Goal: Transaction & Acquisition: Purchase product/service

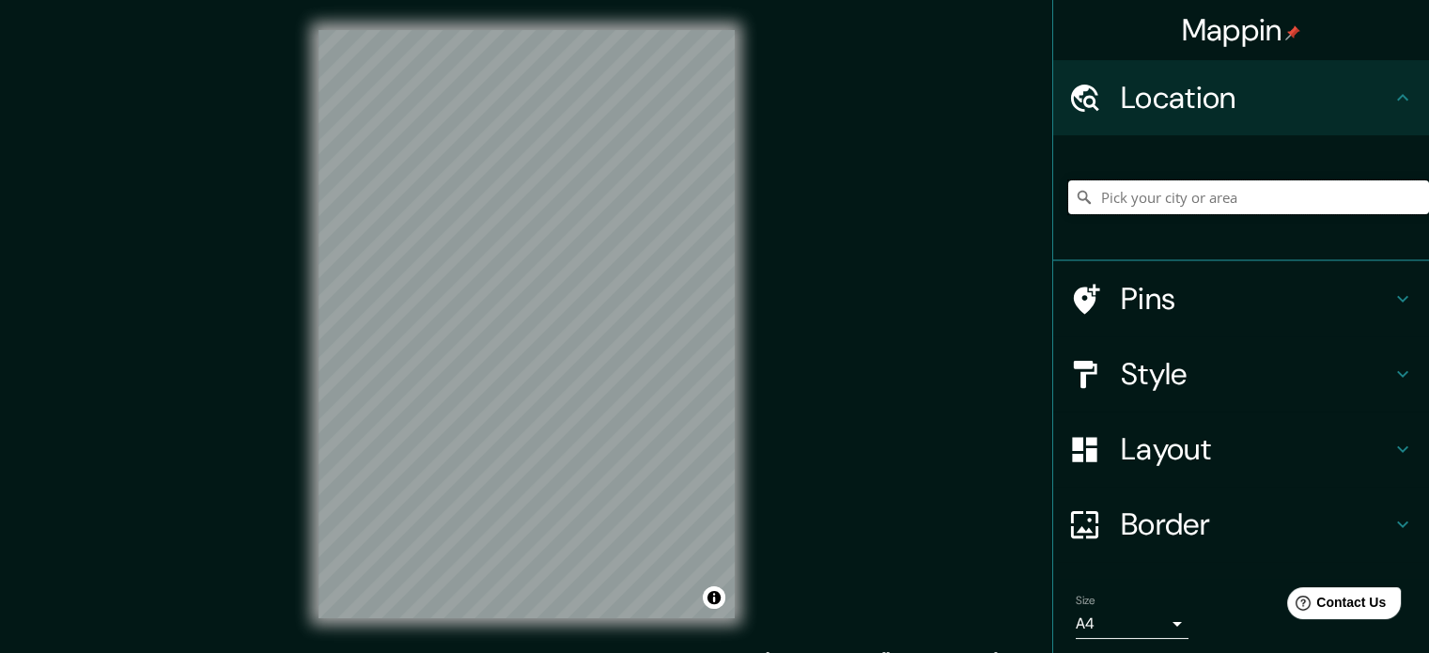
click at [1097, 204] on input "Pick your city or area" at bounding box center [1248, 197] width 361 height 34
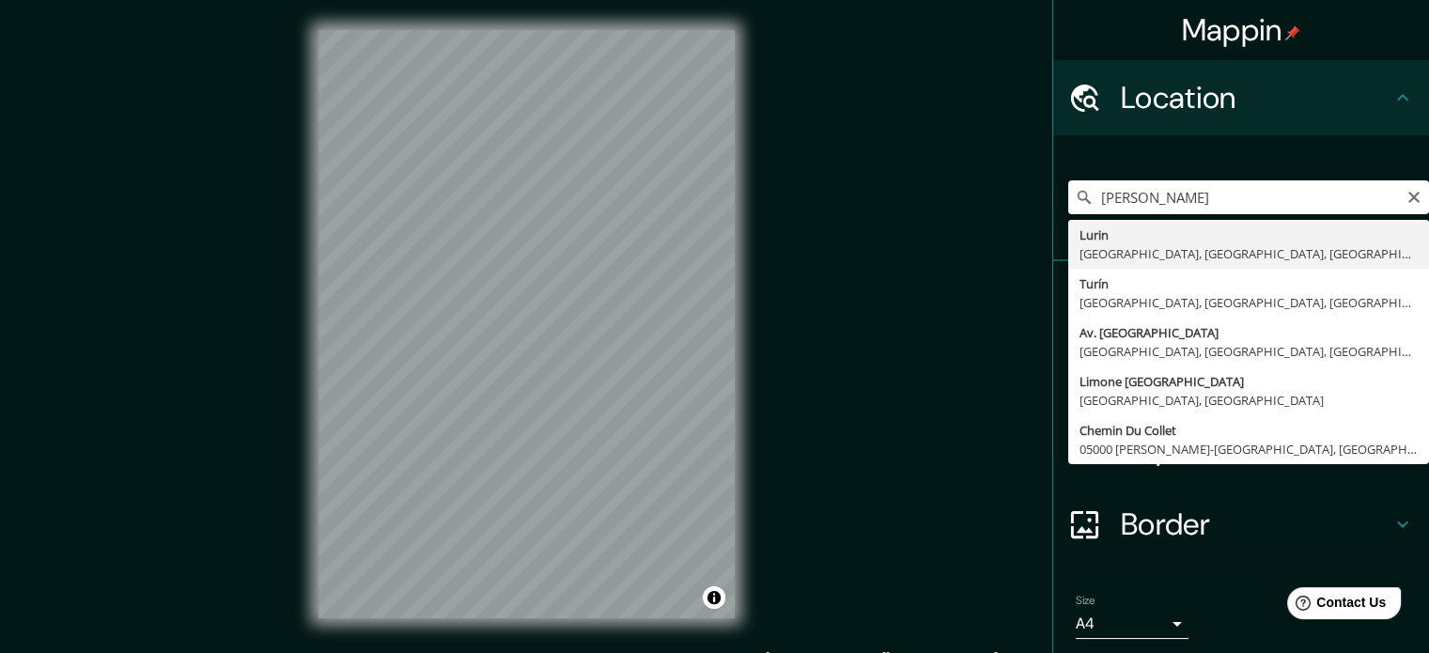
type input "Lurin, [GEOGRAPHIC_DATA], [GEOGRAPHIC_DATA], [GEOGRAPHIC_DATA]"
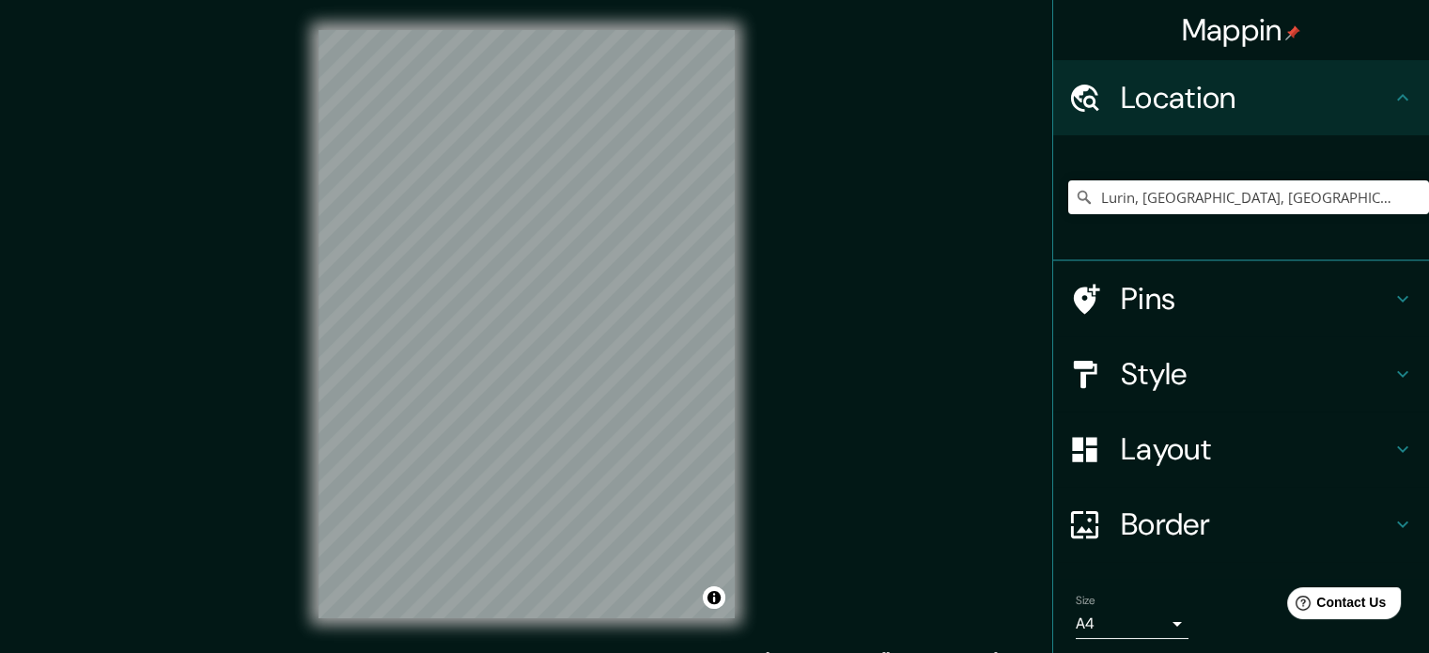
click at [1172, 450] on h4 "Layout" at bounding box center [1256, 449] width 271 height 38
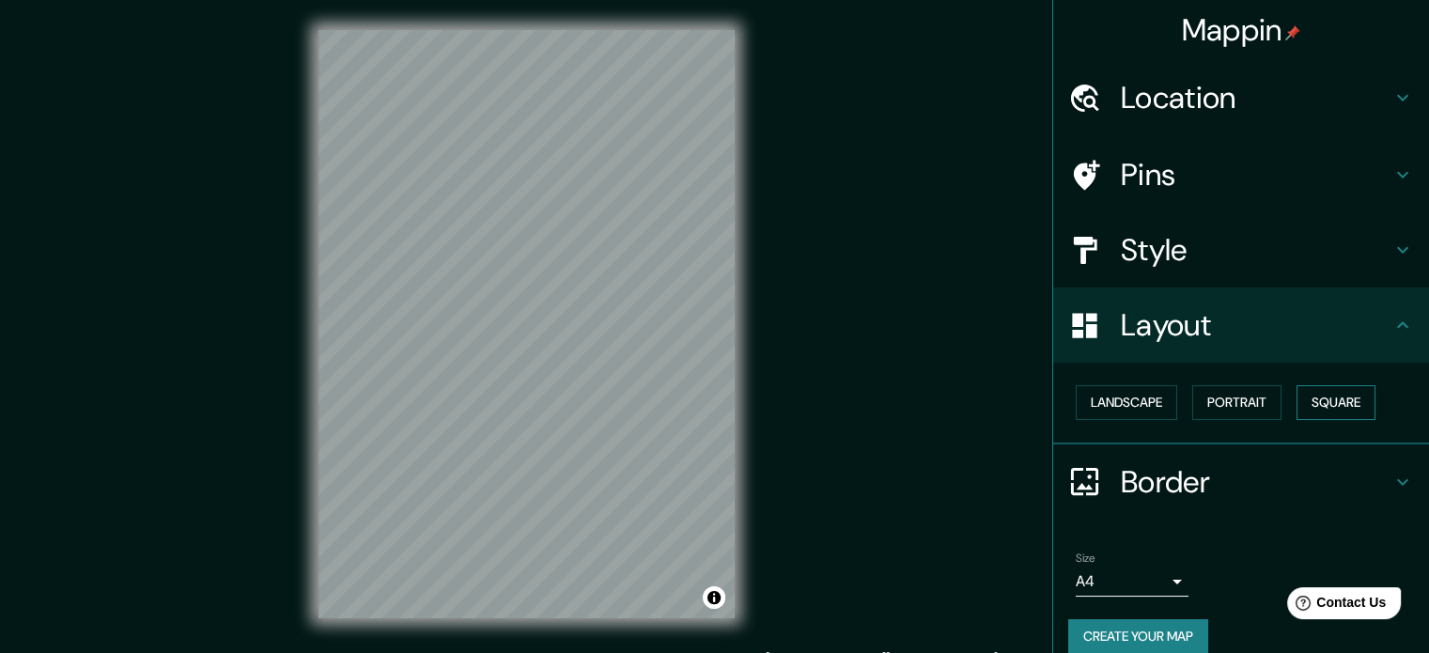
click at [1343, 412] on button "Square" at bounding box center [1335, 402] width 79 height 35
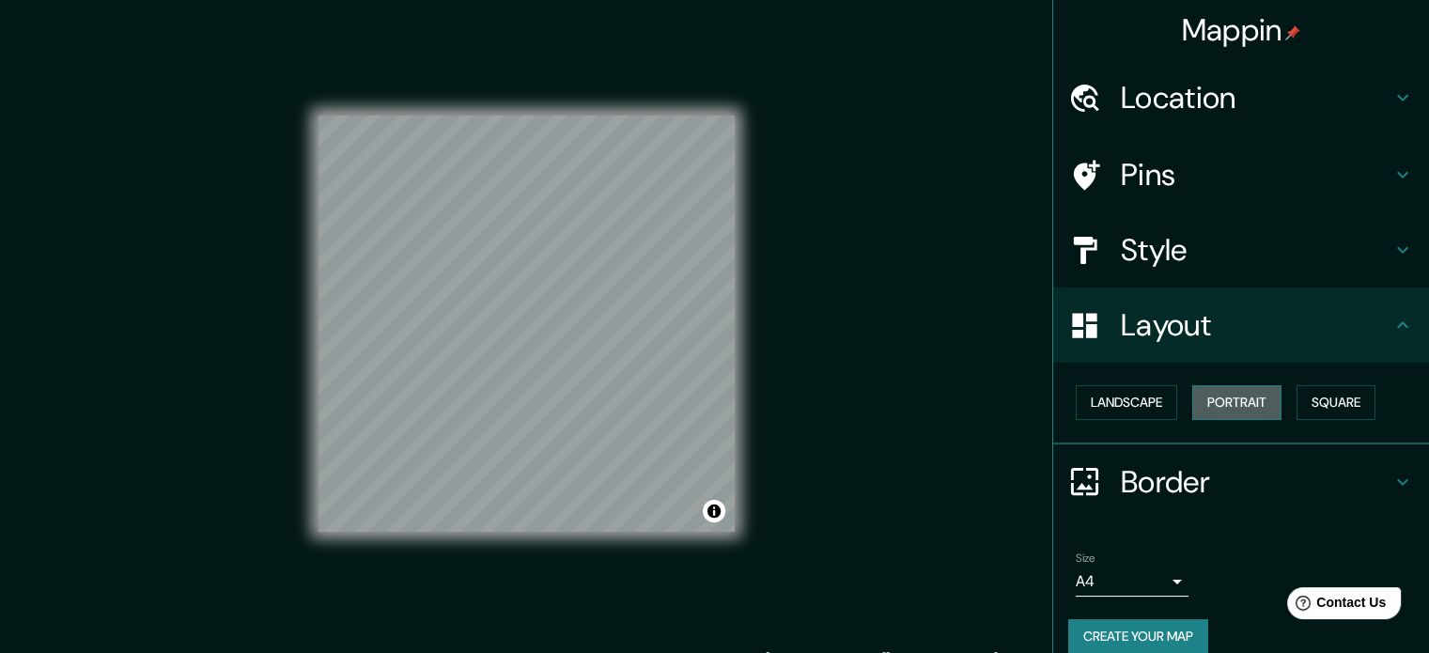
click at [1232, 394] on button "Portrait" at bounding box center [1236, 402] width 89 height 35
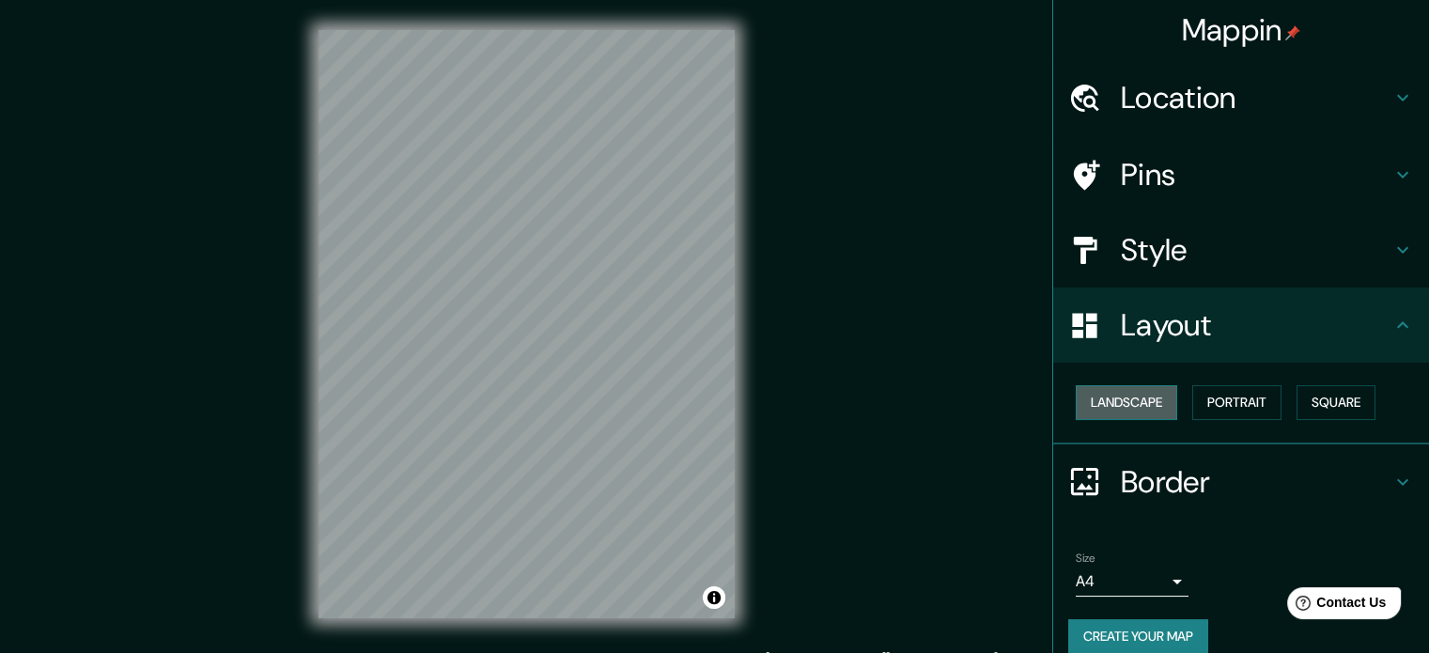
click at [1135, 401] on button "Landscape" at bounding box center [1126, 402] width 101 height 35
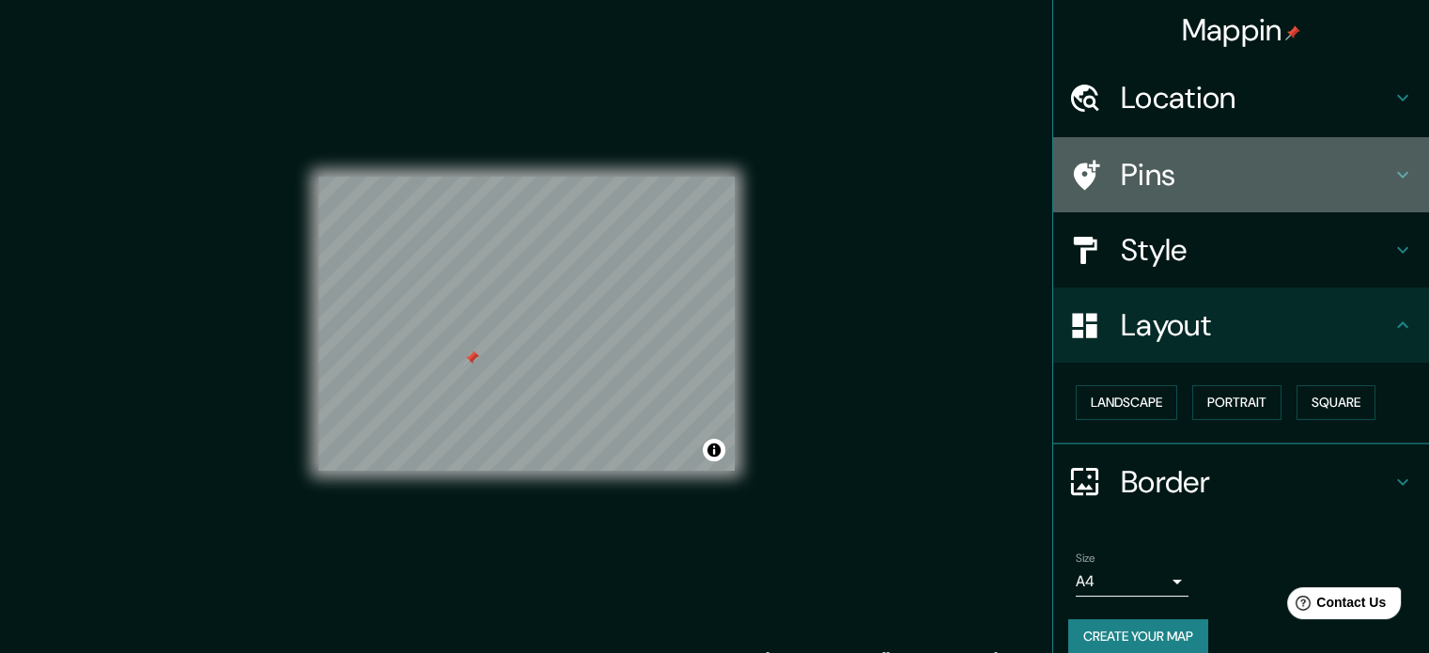
click at [1169, 187] on h4 "Pins" at bounding box center [1256, 175] width 271 height 38
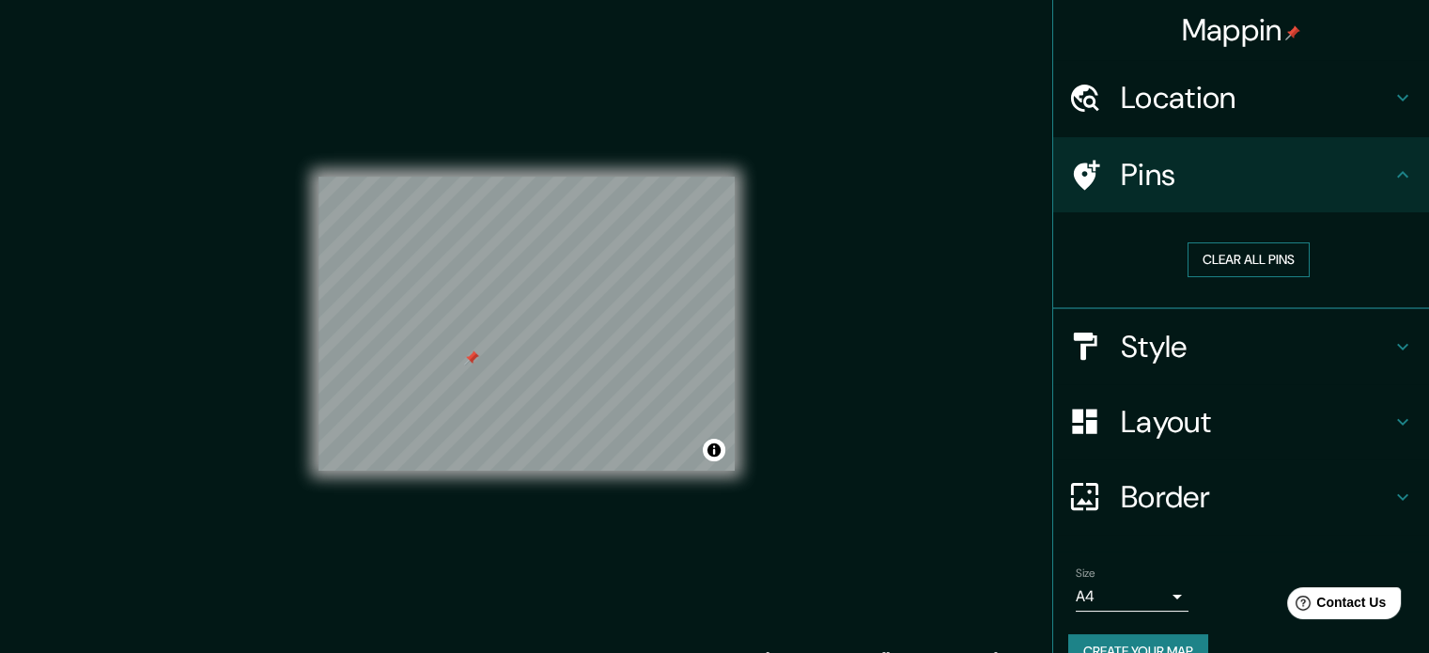
click at [1197, 258] on button "Clear all pins" at bounding box center [1248, 259] width 122 height 35
click at [796, 400] on div "Mappin Location [GEOGRAPHIC_DATA], [GEOGRAPHIC_DATA], [GEOGRAPHIC_DATA], [GEOGR…" at bounding box center [714, 339] width 1429 height 678
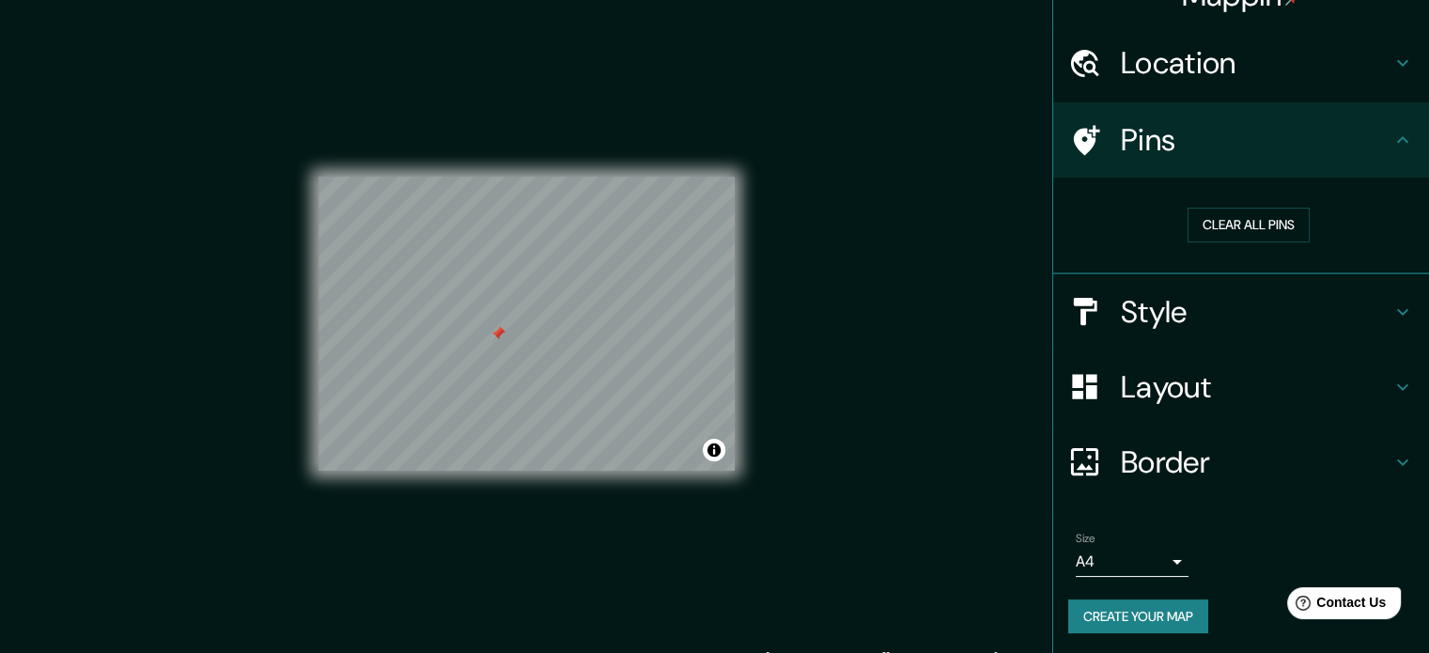
scroll to position [36, 0]
click at [1102, 619] on button "Create your map" at bounding box center [1138, 615] width 140 height 35
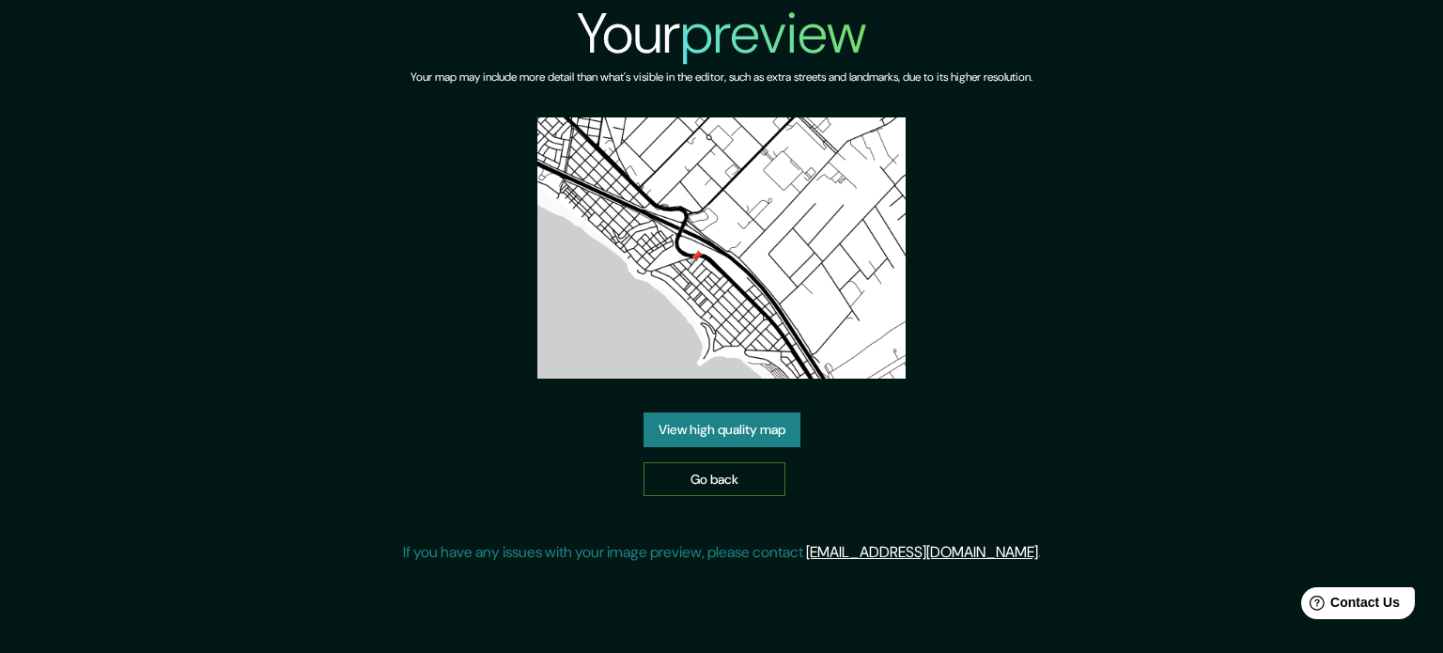
click at [738, 480] on link "Go back" at bounding box center [714, 479] width 142 height 35
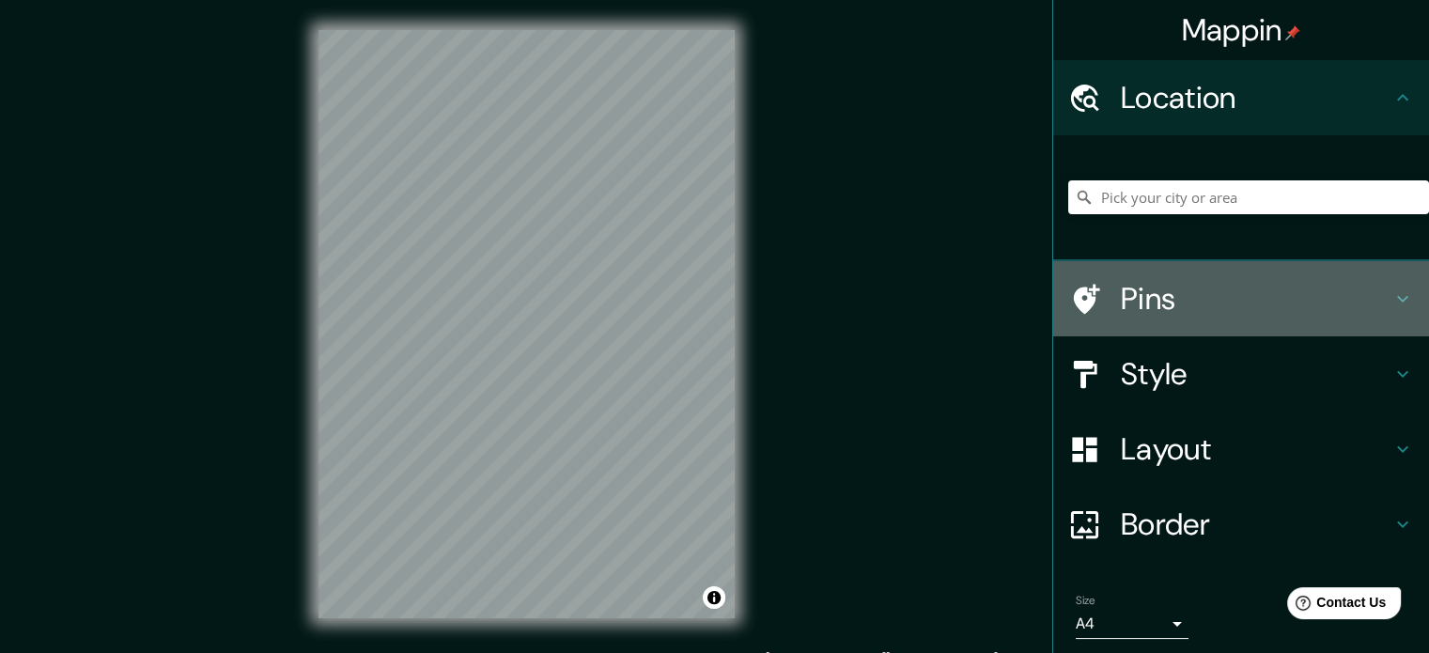
click at [1154, 299] on h4 "Pins" at bounding box center [1256, 299] width 271 height 38
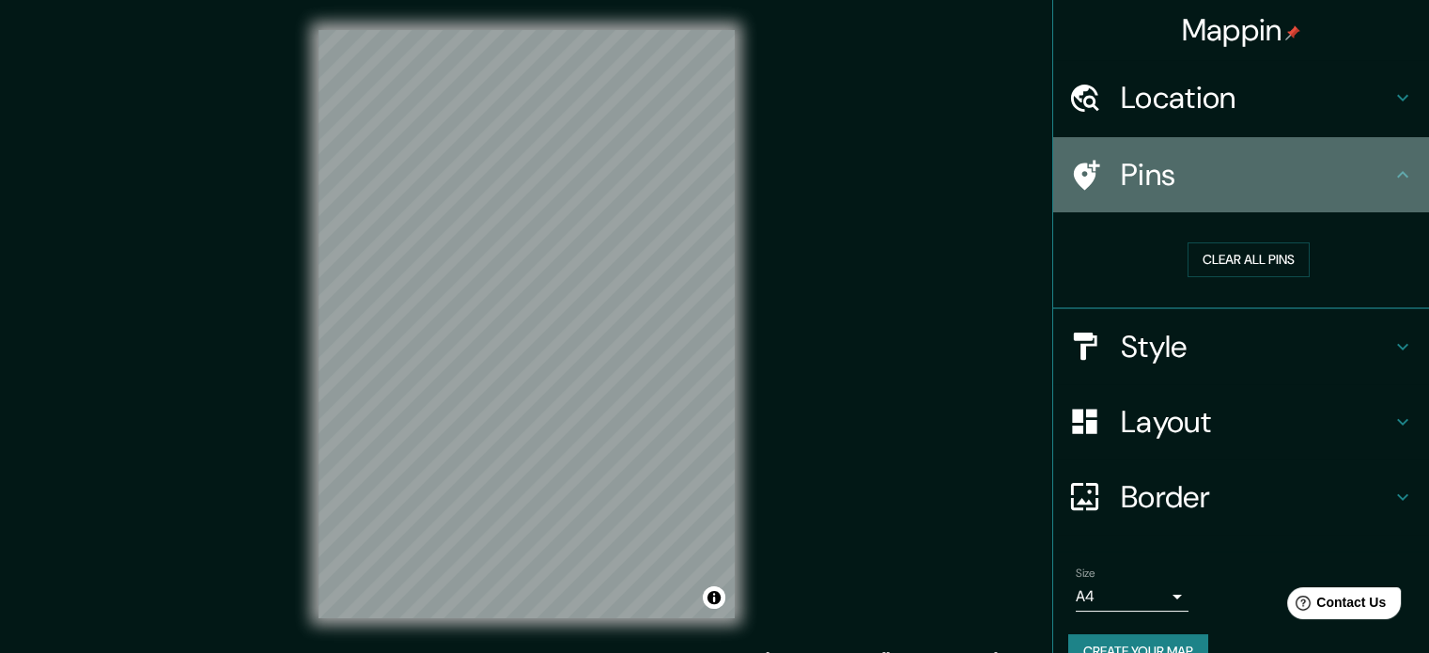
click at [1120, 200] on div "Pins" at bounding box center [1241, 174] width 376 height 75
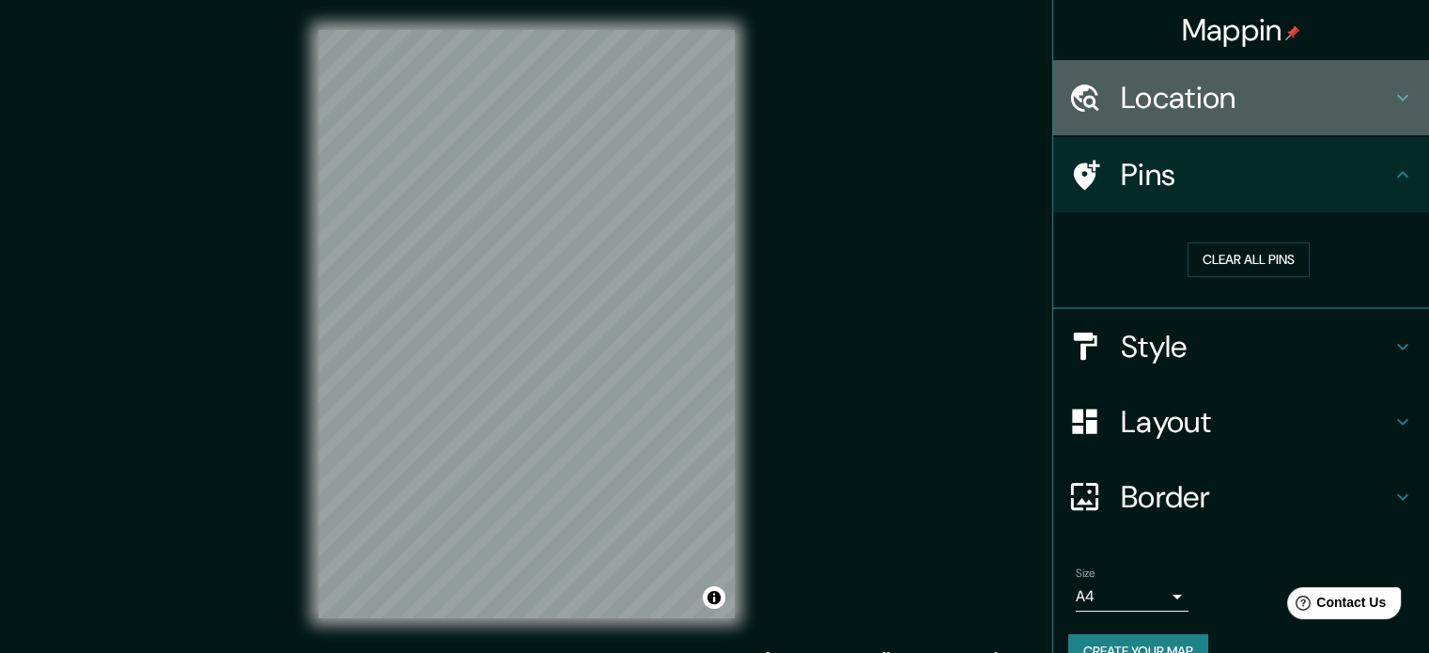
click at [1153, 124] on div "Location" at bounding box center [1241, 97] width 376 height 75
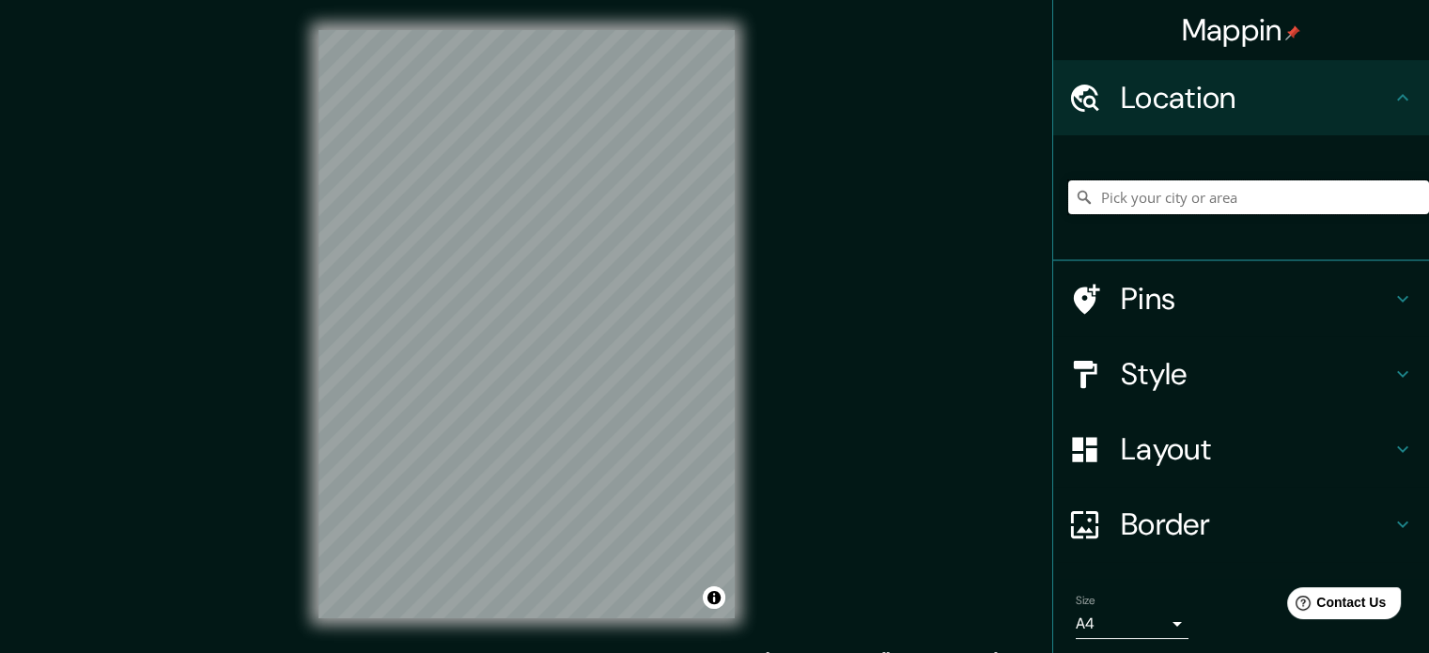
click at [1171, 201] on input "Pick your city or area" at bounding box center [1248, 197] width 361 height 34
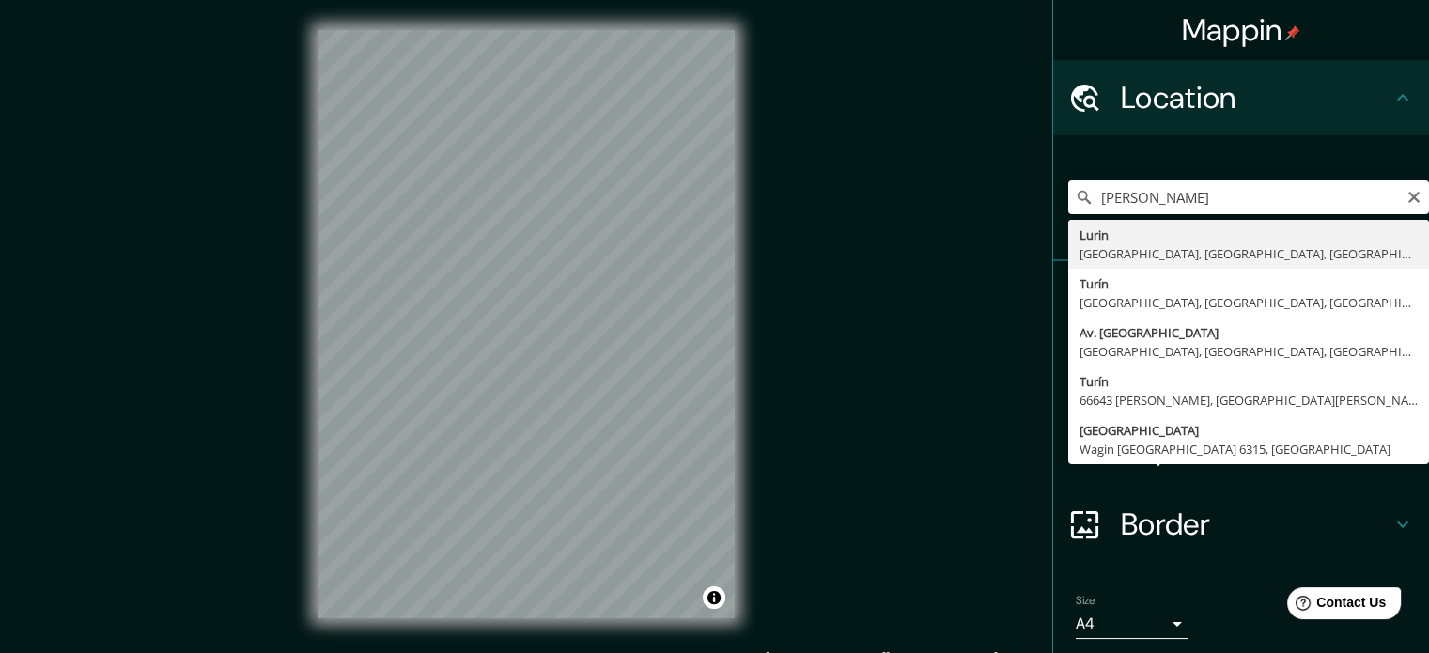
type input "Lurin, [GEOGRAPHIC_DATA], [GEOGRAPHIC_DATA], [GEOGRAPHIC_DATA]"
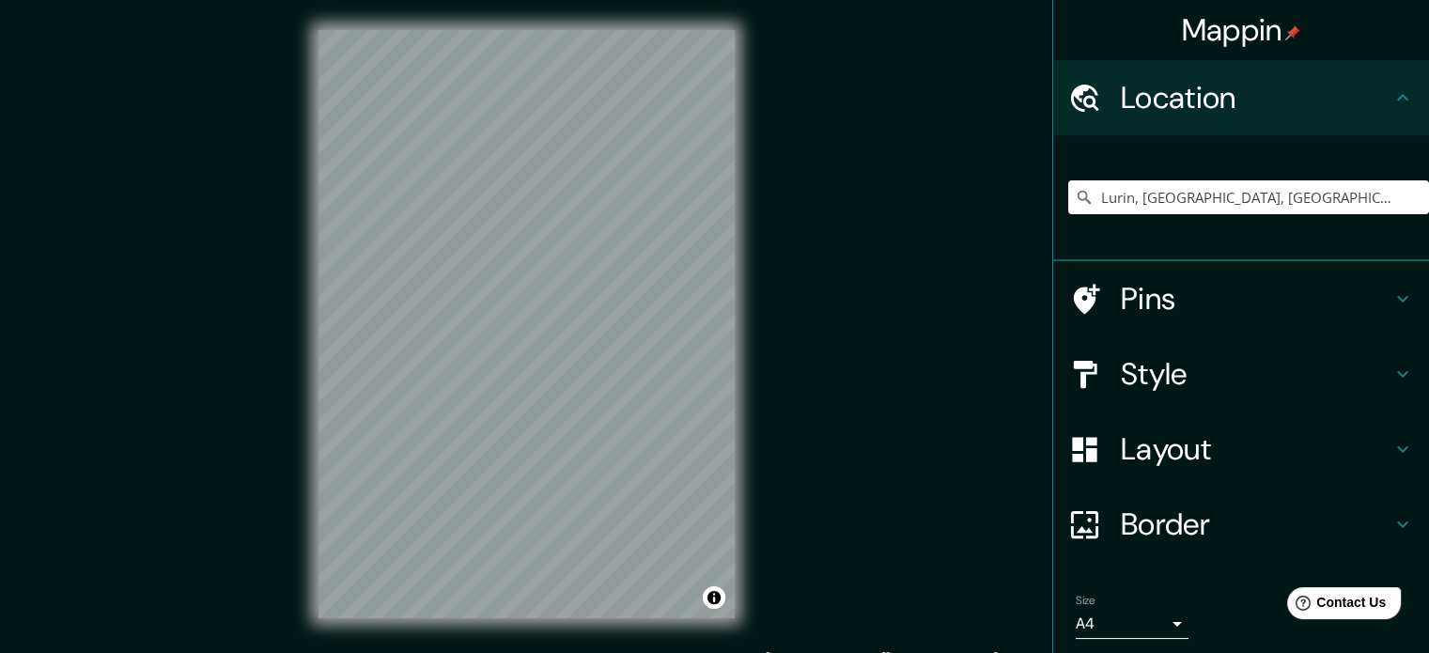
click at [1171, 457] on h4 "Layout" at bounding box center [1256, 449] width 271 height 38
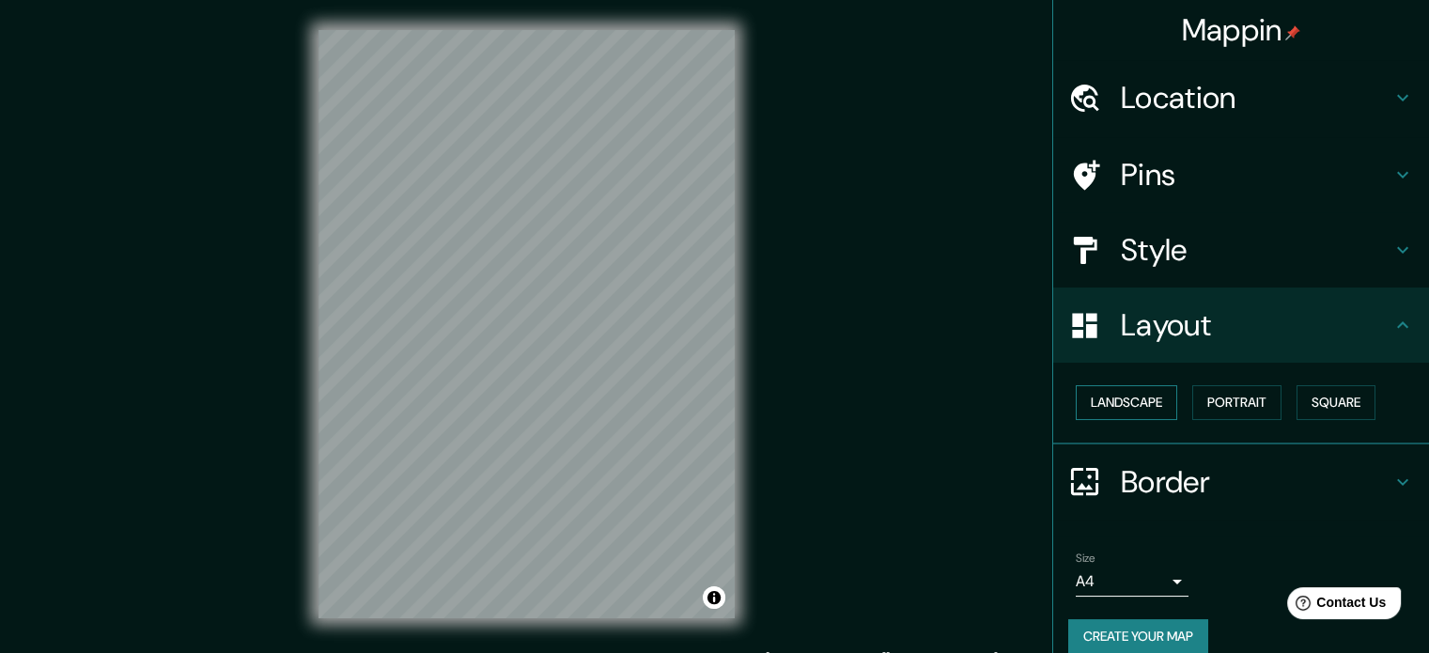
click at [1118, 395] on button "Landscape" at bounding box center [1126, 402] width 101 height 35
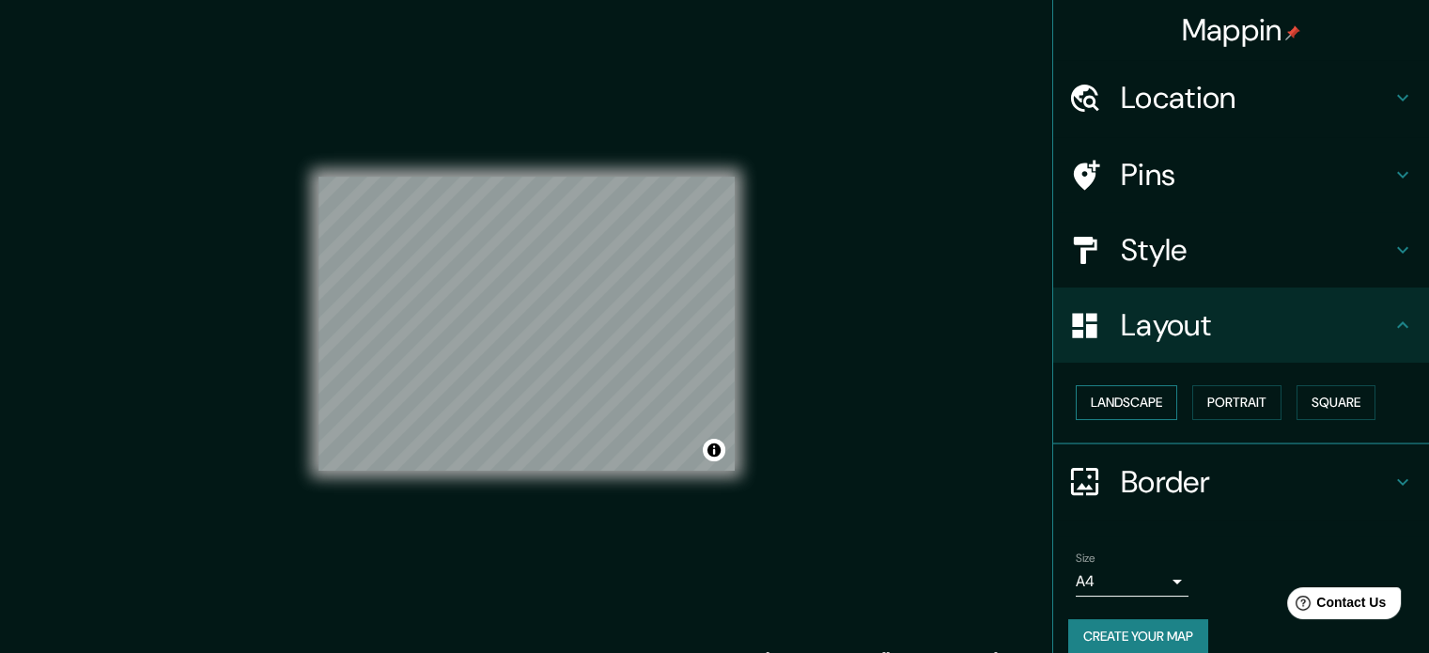
click at [1143, 399] on button "Landscape" at bounding box center [1126, 402] width 101 height 35
click at [1302, 405] on button "Square" at bounding box center [1335, 402] width 79 height 35
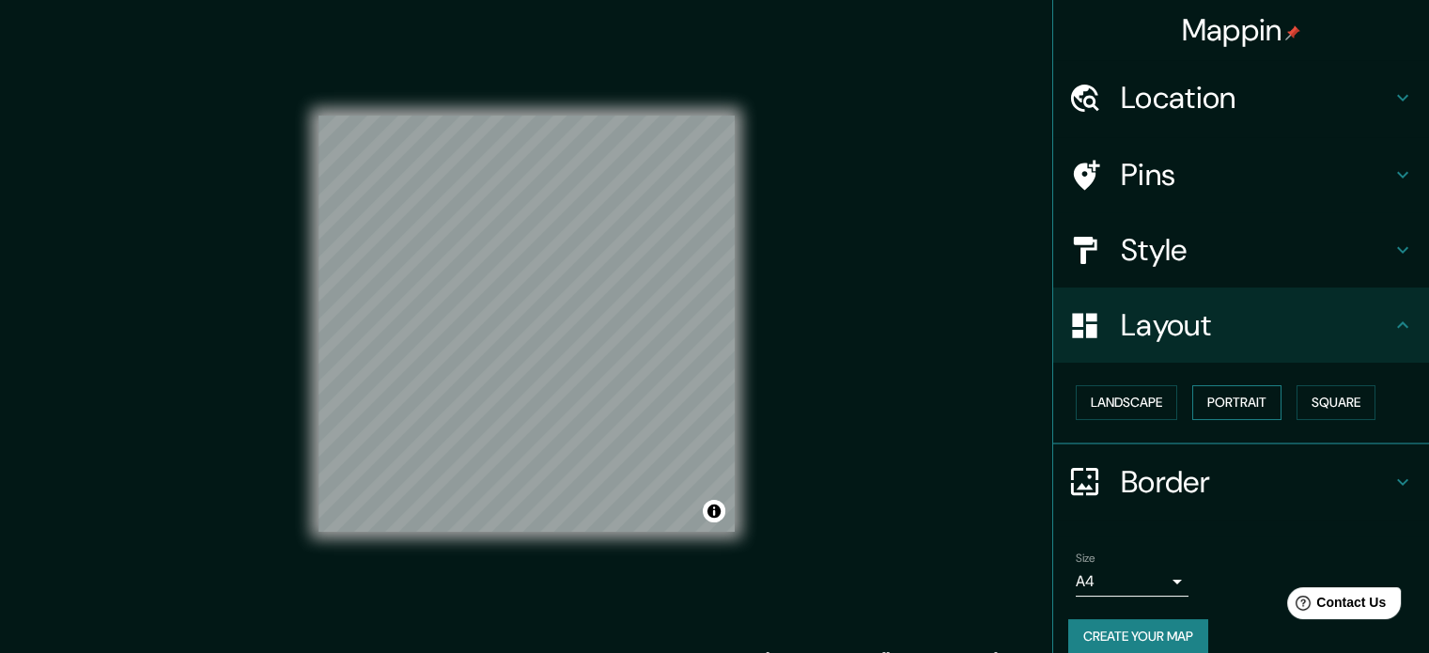
click at [1237, 401] on button "Portrait" at bounding box center [1236, 402] width 89 height 35
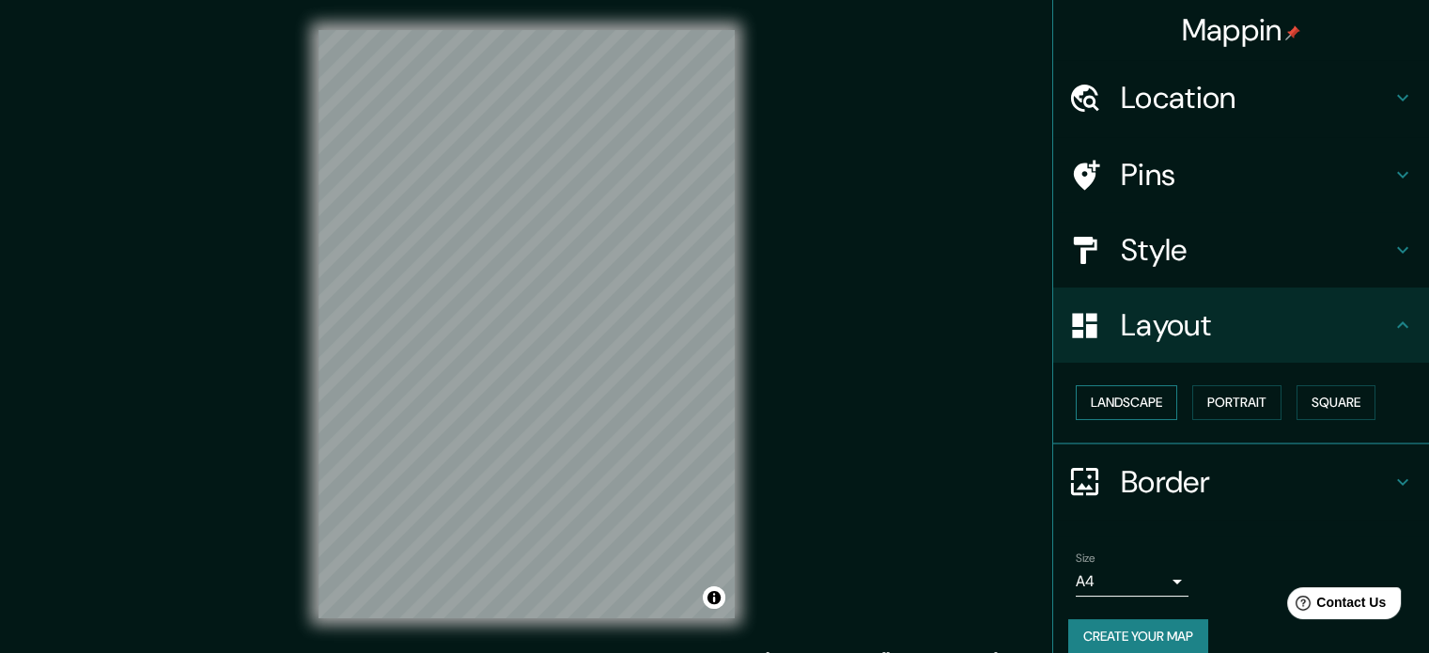
click at [1077, 402] on button "Landscape" at bounding box center [1126, 402] width 101 height 35
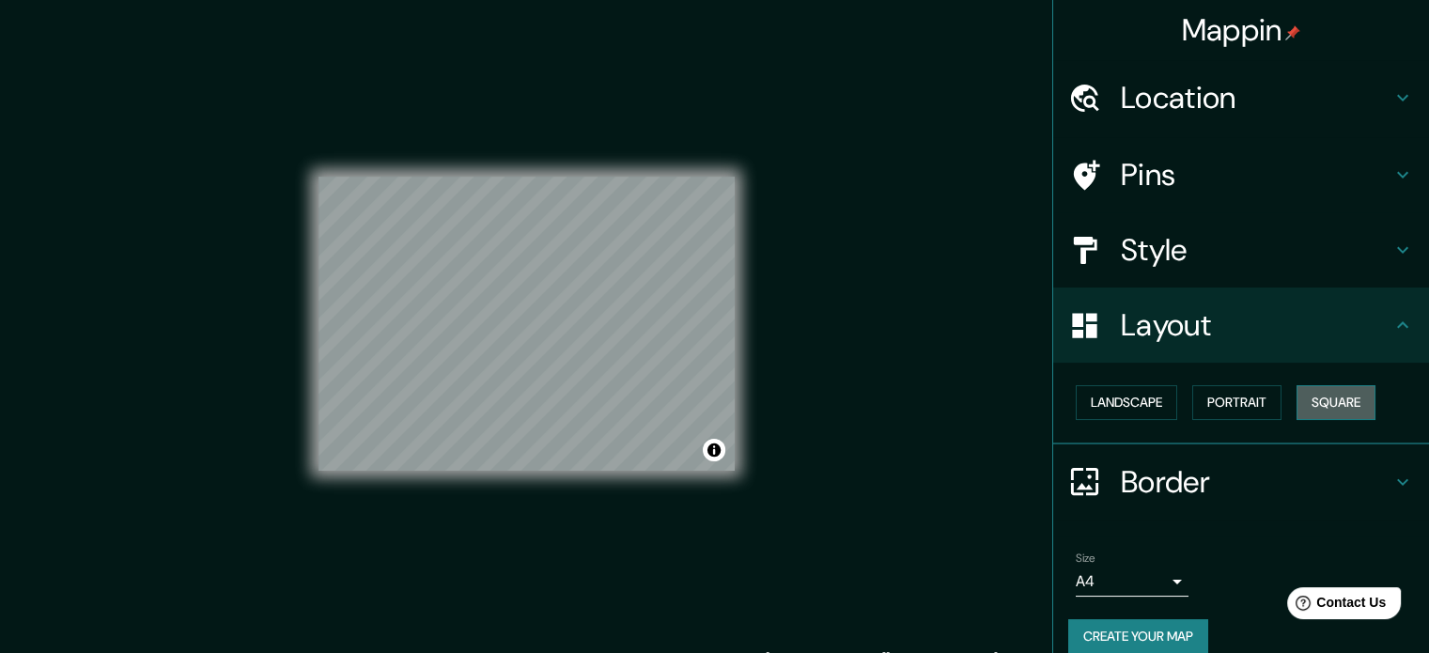
click at [1314, 402] on button "Square" at bounding box center [1335, 402] width 79 height 35
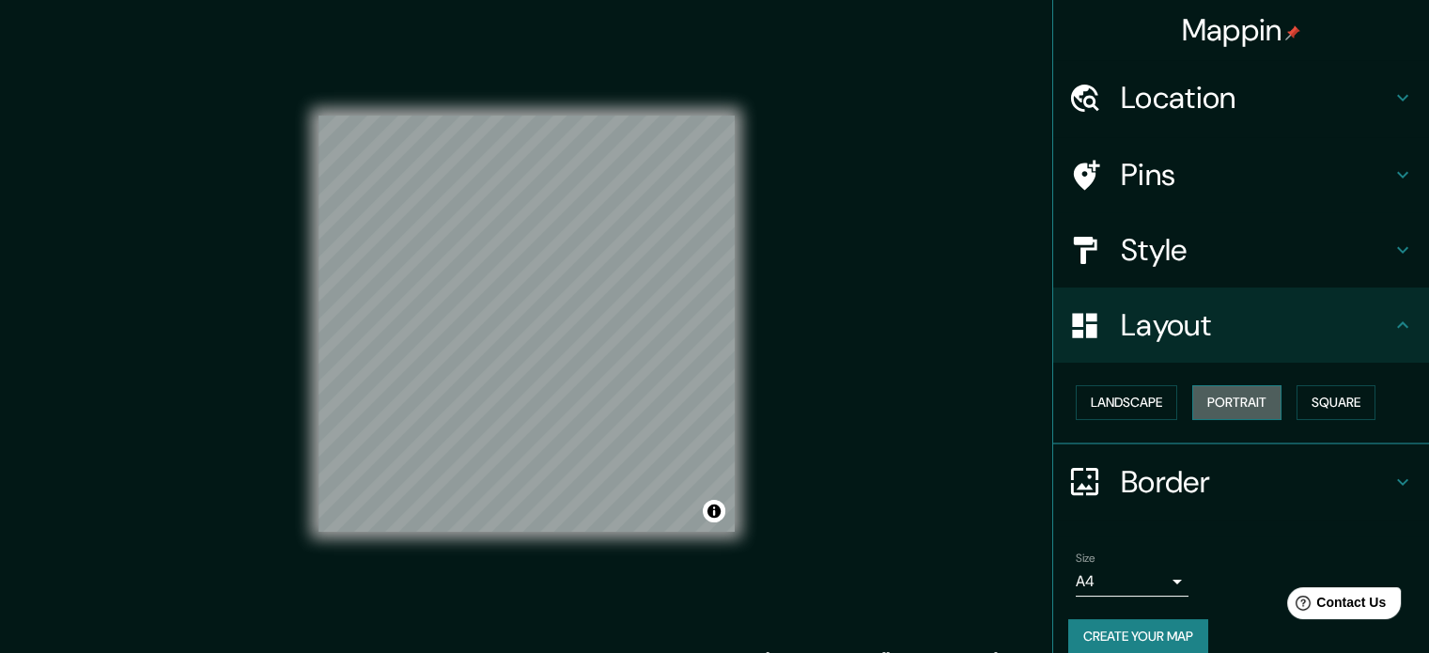
click at [1234, 407] on button "Portrait" at bounding box center [1236, 402] width 89 height 35
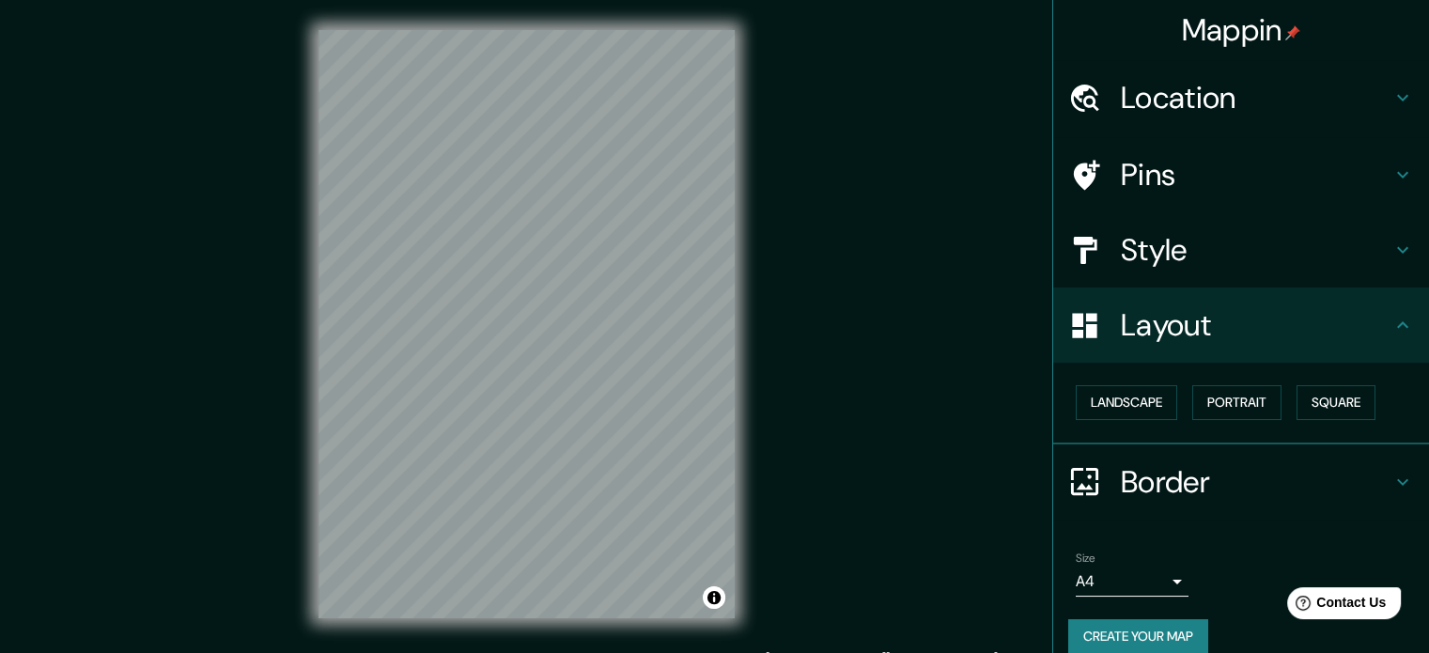
click at [1103, 333] on div at bounding box center [1094, 325] width 53 height 33
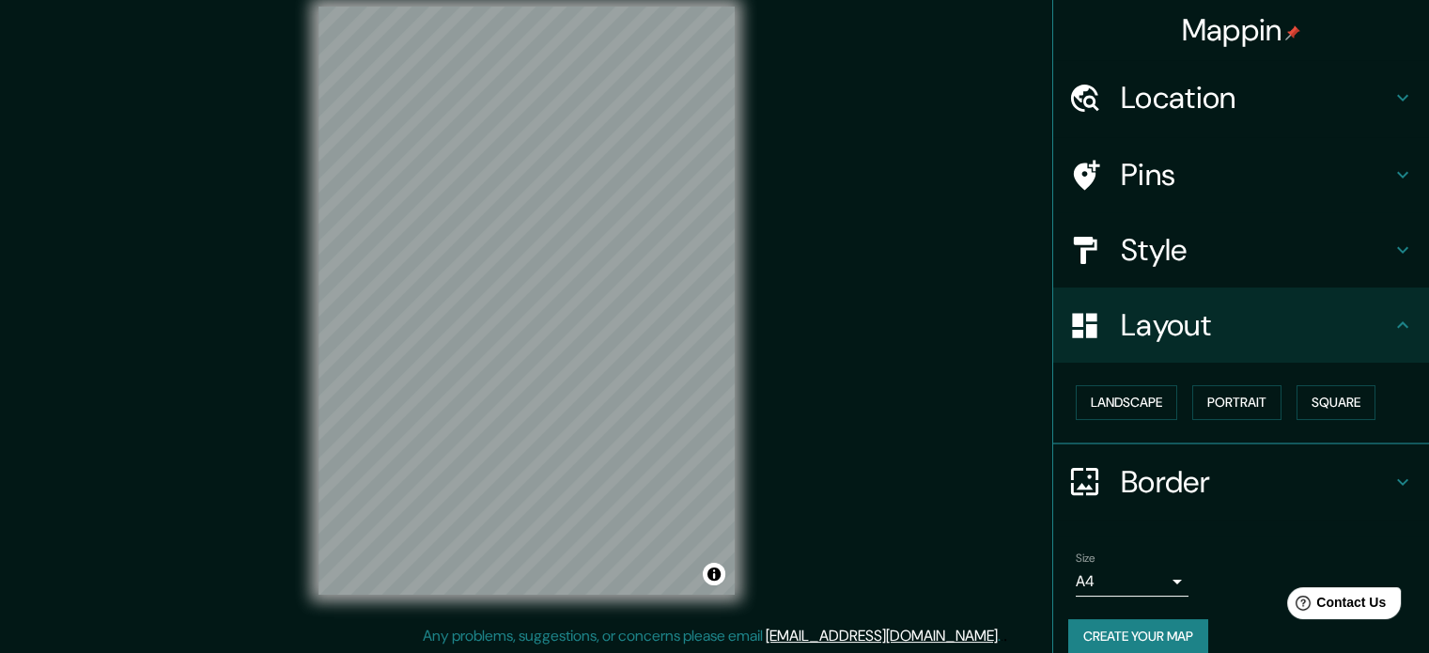
scroll to position [24, 0]
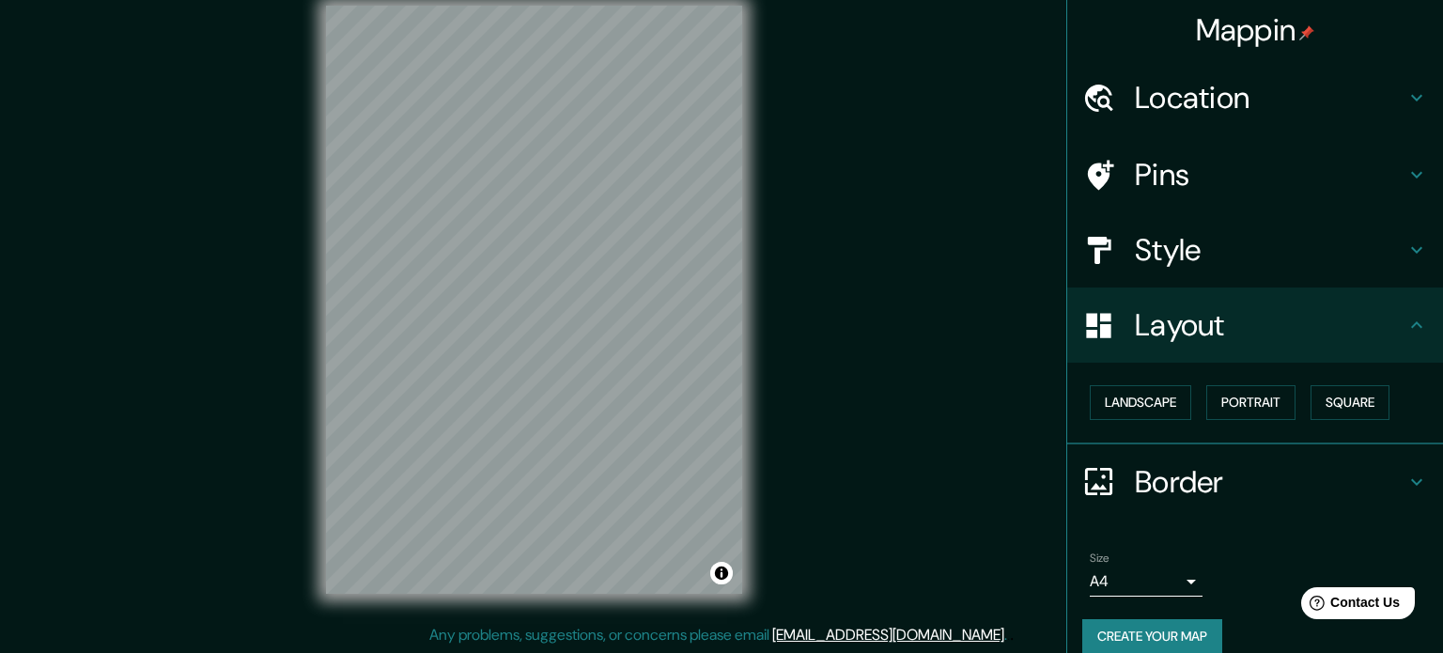
click at [1090, 583] on body "Mappin Location Lurin, Lima, Lima Province, Peru Pins Style Layout Landscape Po…" at bounding box center [721, 302] width 1443 height 653
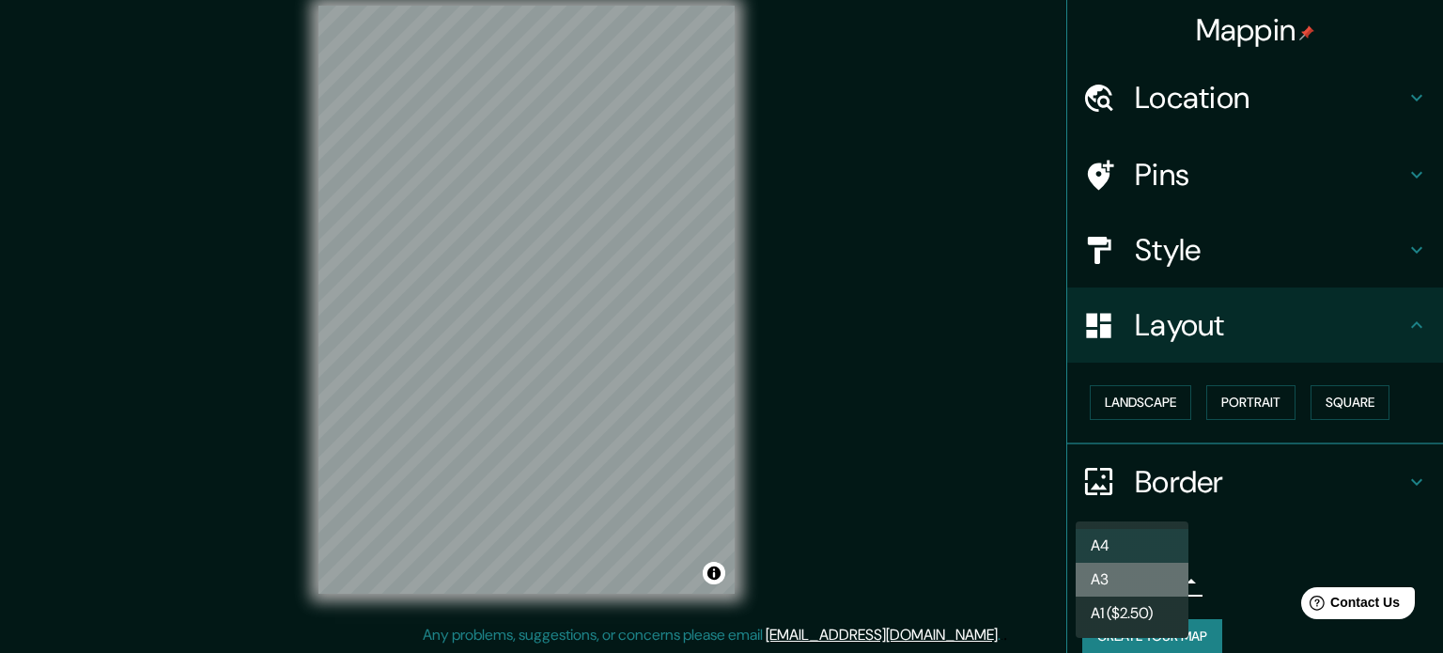
click at [1117, 579] on li "A3" at bounding box center [1132, 580] width 113 height 34
type input "a4"
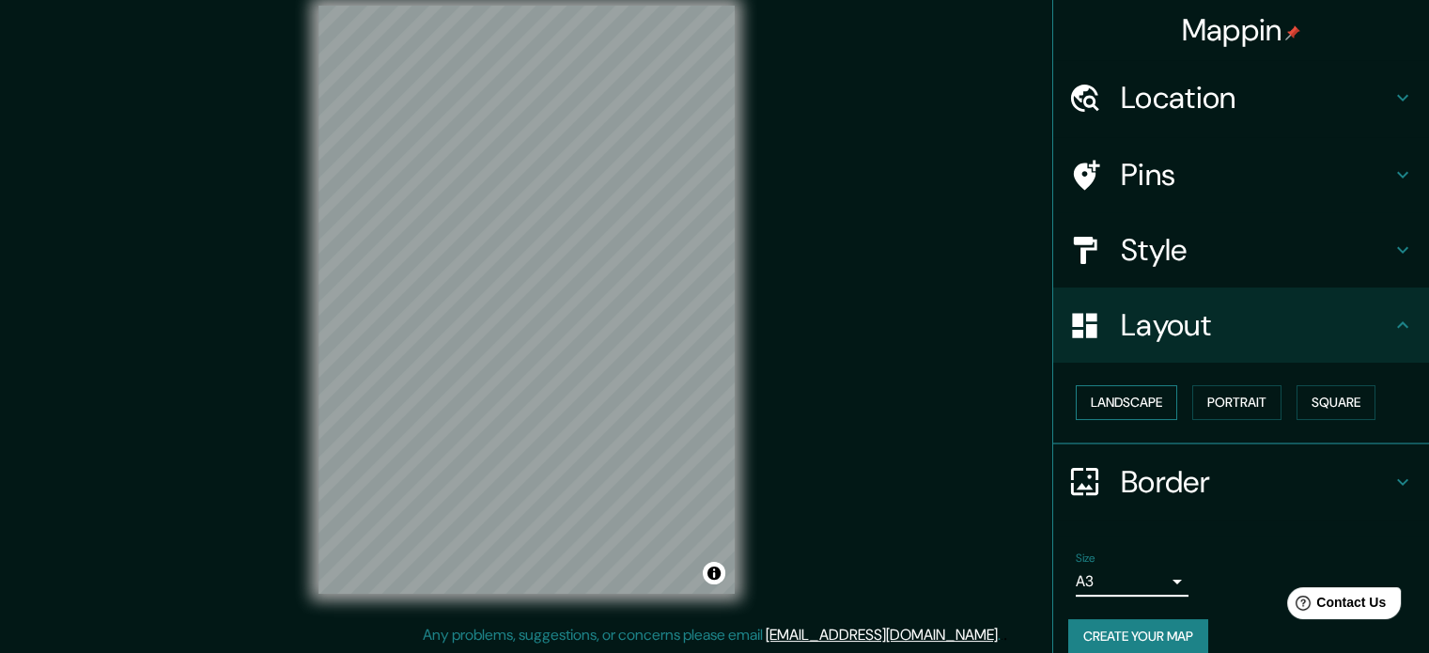
click at [1161, 402] on button "Landscape" at bounding box center [1126, 402] width 101 height 35
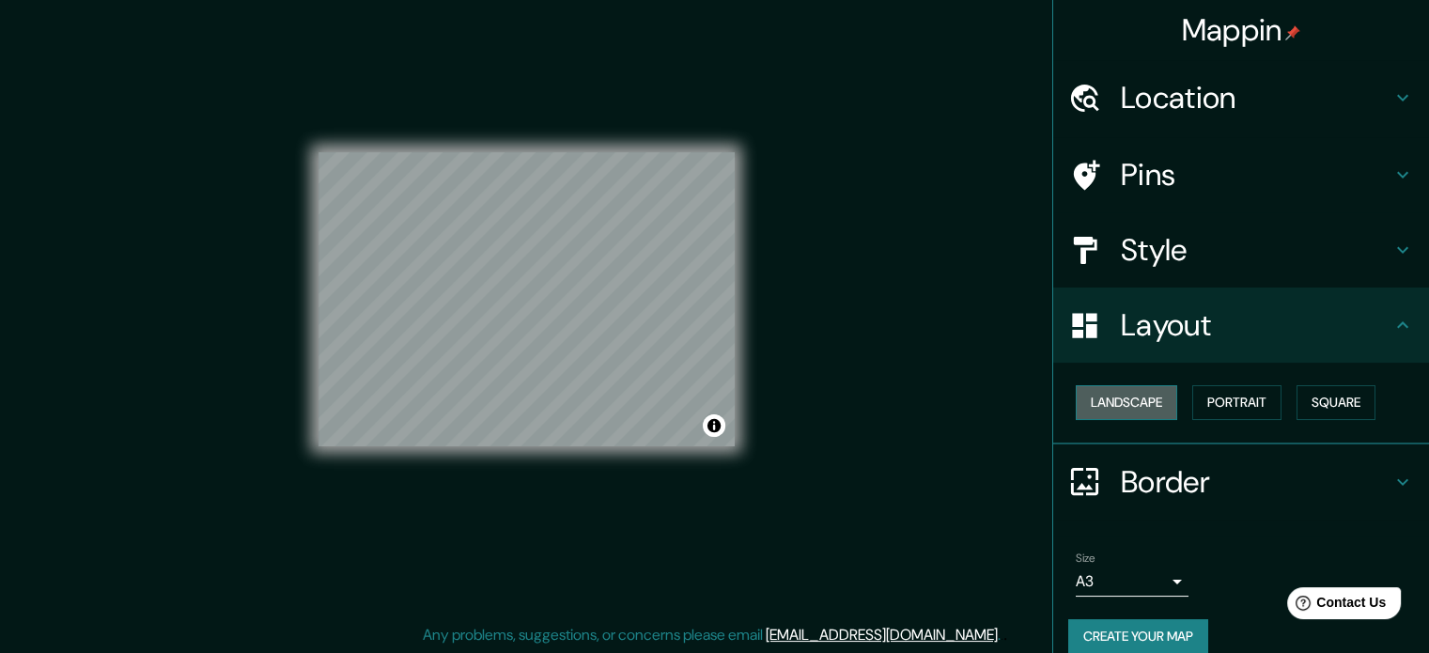
click at [1161, 402] on button "Landscape" at bounding box center [1126, 402] width 101 height 35
click at [1244, 395] on button "Portrait" at bounding box center [1236, 402] width 89 height 35
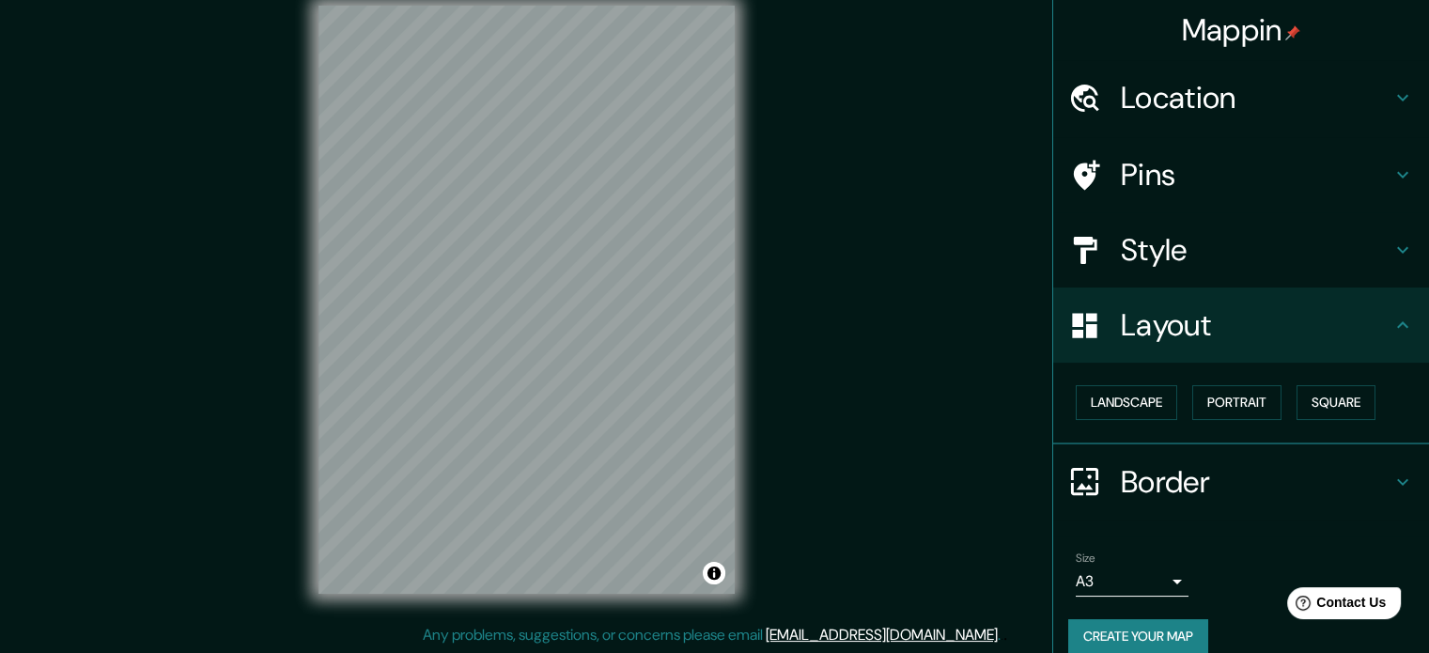
click at [1108, 596] on div "Size A3 a4" at bounding box center [1241, 574] width 346 height 60
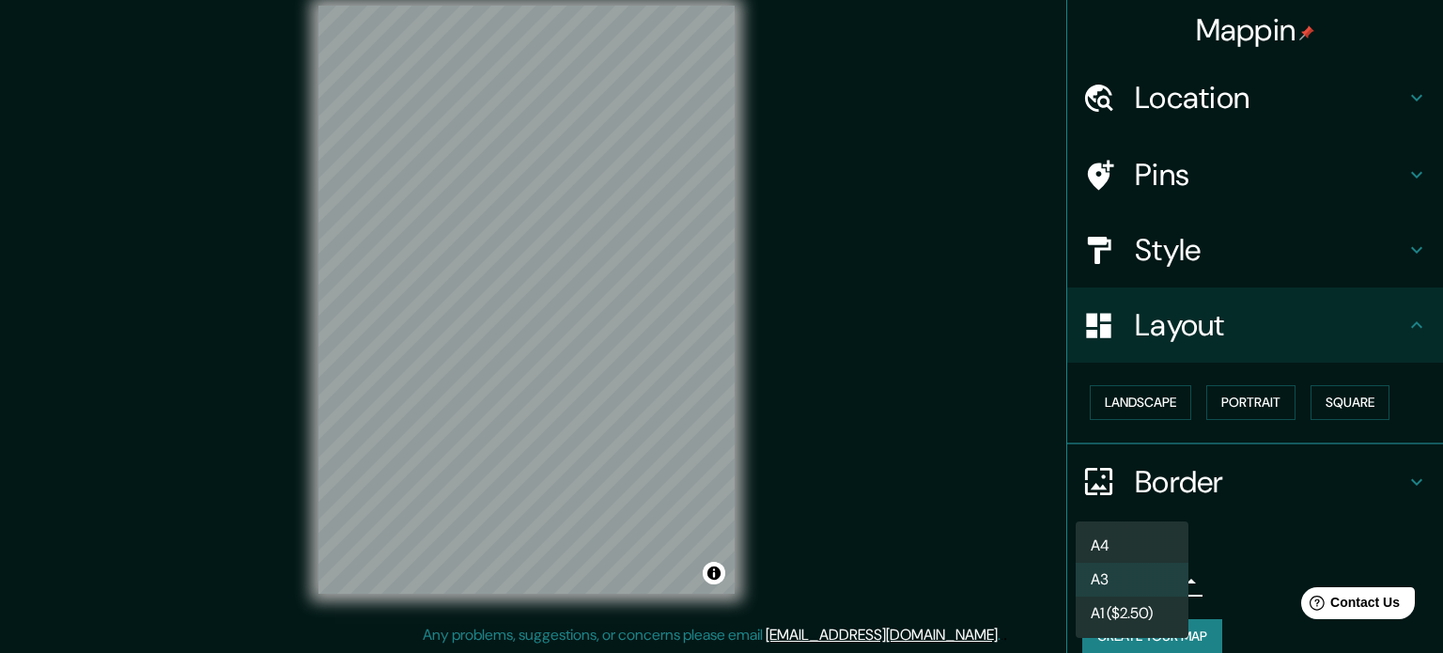
click at [1108, 581] on body "Mappin Location Lurin, Lima, Lima Province, Peru Pins Style Layout Landscape Po…" at bounding box center [721, 302] width 1443 height 653
click at [1249, 565] on div at bounding box center [721, 326] width 1443 height 653
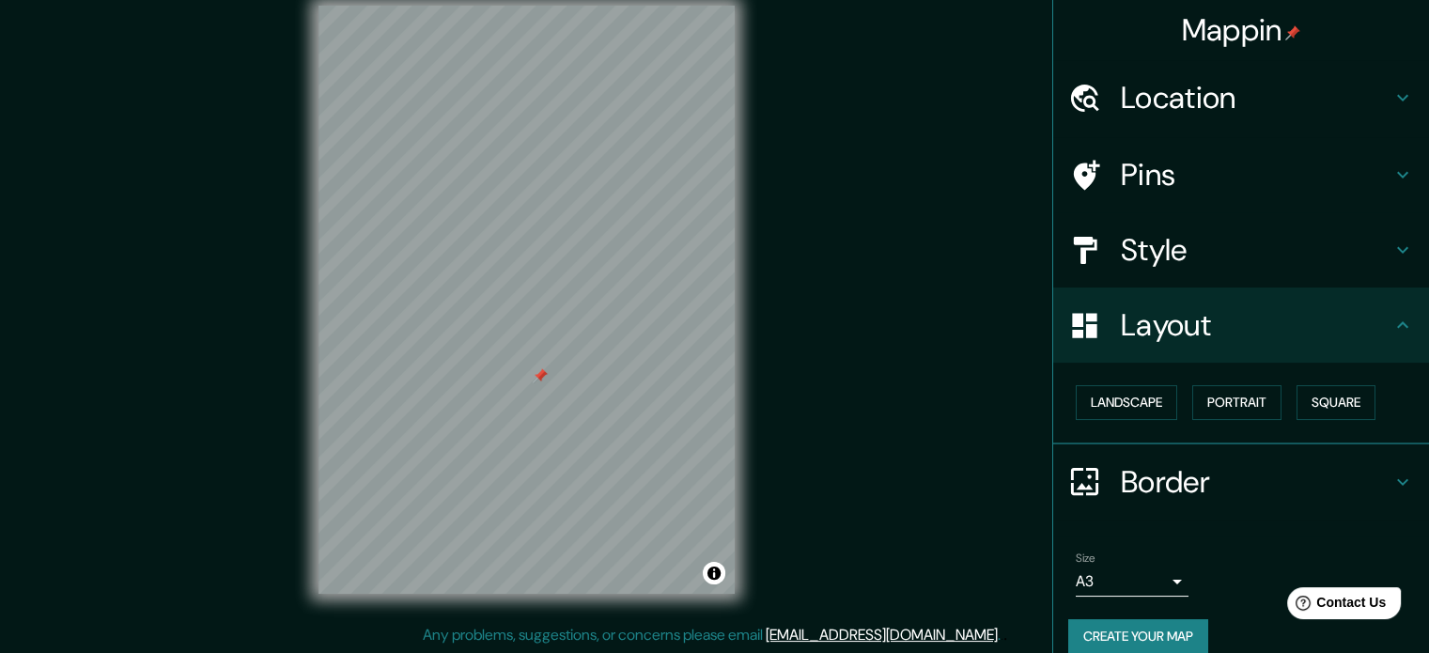
drag, startPoint x: 529, startPoint y: 365, endPoint x: 537, endPoint y: 379, distance: 15.6
click at [537, 379] on div at bounding box center [540, 375] width 15 height 15
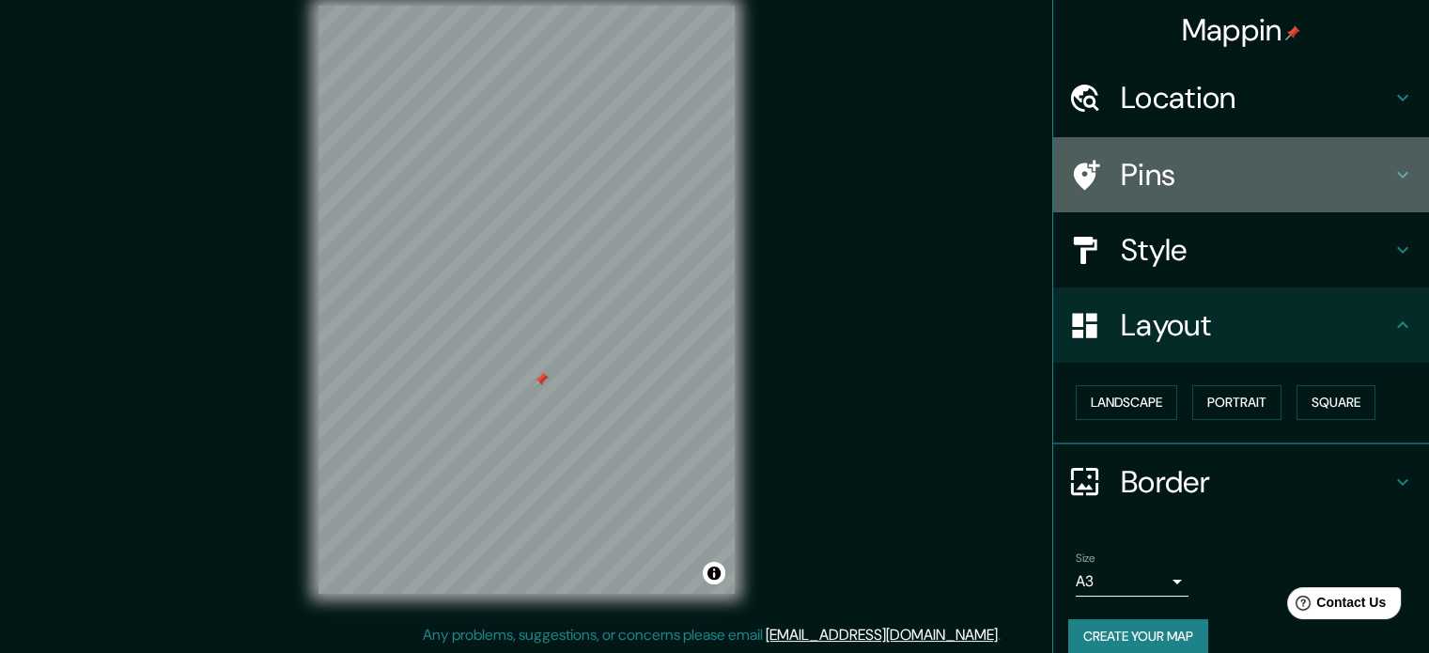
click at [1191, 171] on h4 "Pins" at bounding box center [1256, 175] width 271 height 38
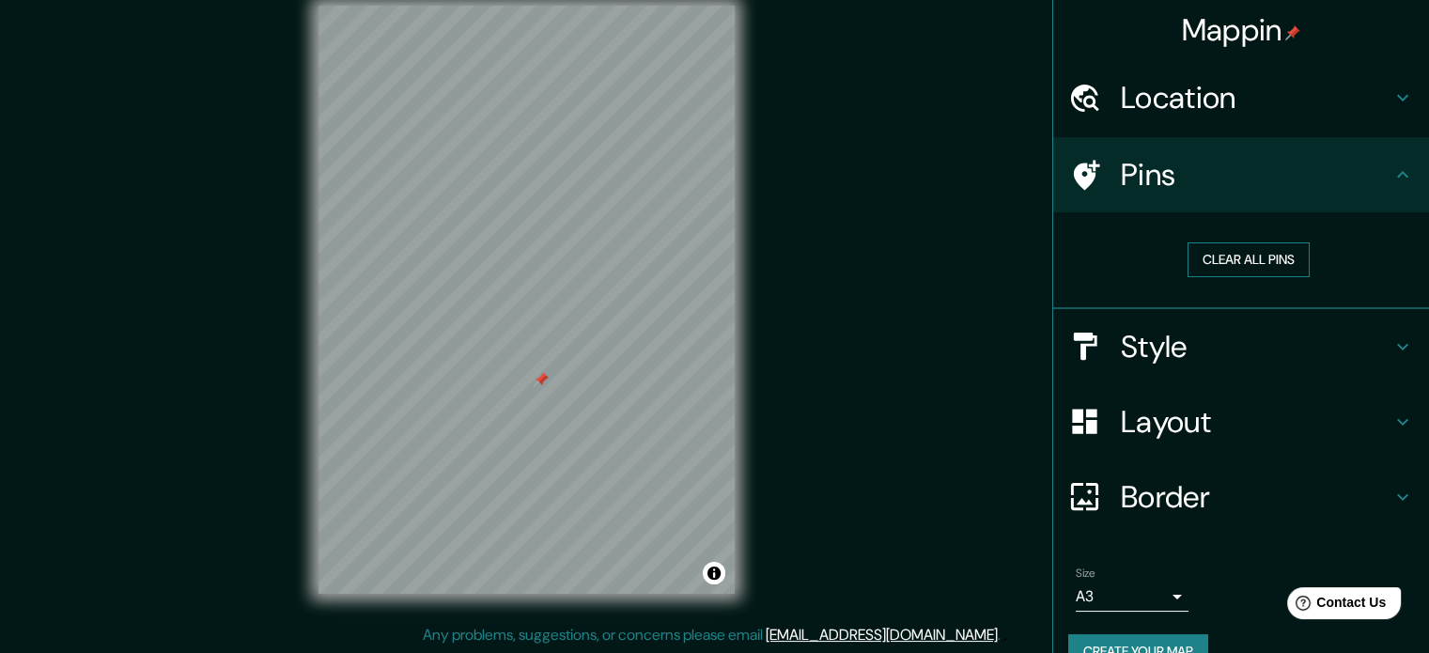
click at [1209, 264] on button "Clear all pins" at bounding box center [1248, 259] width 122 height 35
click at [1259, 252] on button "Clear all pins" at bounding box center [1248, 259] width 122 height 35
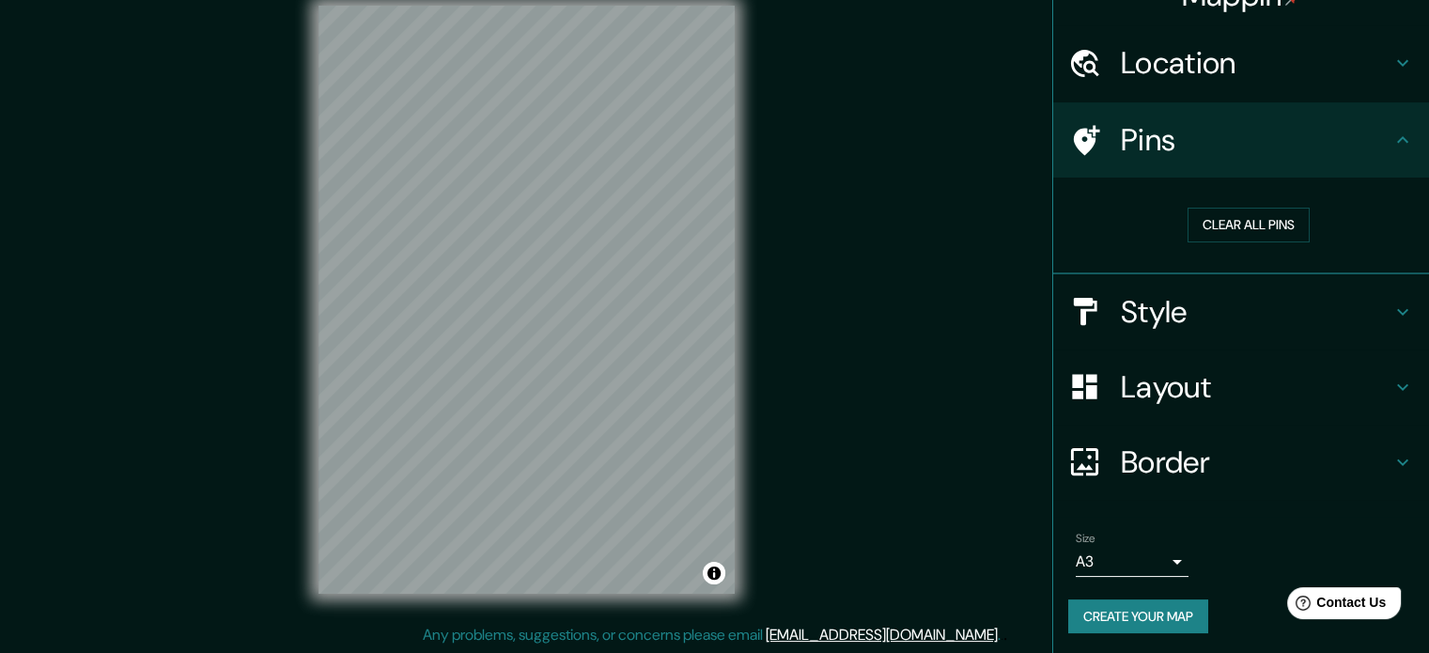
scroll to position [36, 0]
click at [1136, 604] on button "Create your map" at bounding box center [1138, 615] width 140 height 35
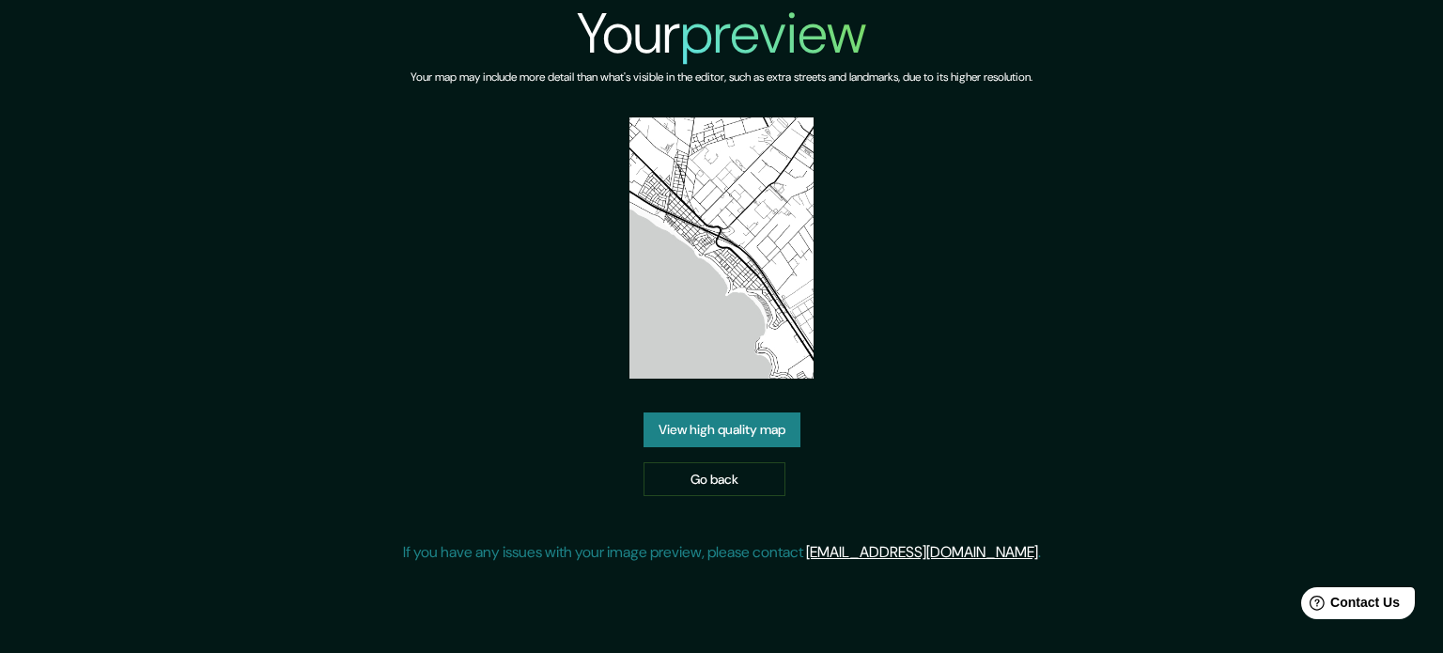
click at [729, 429] on link "View high quality map" at bounding box center [721, 429] width 157 height 35
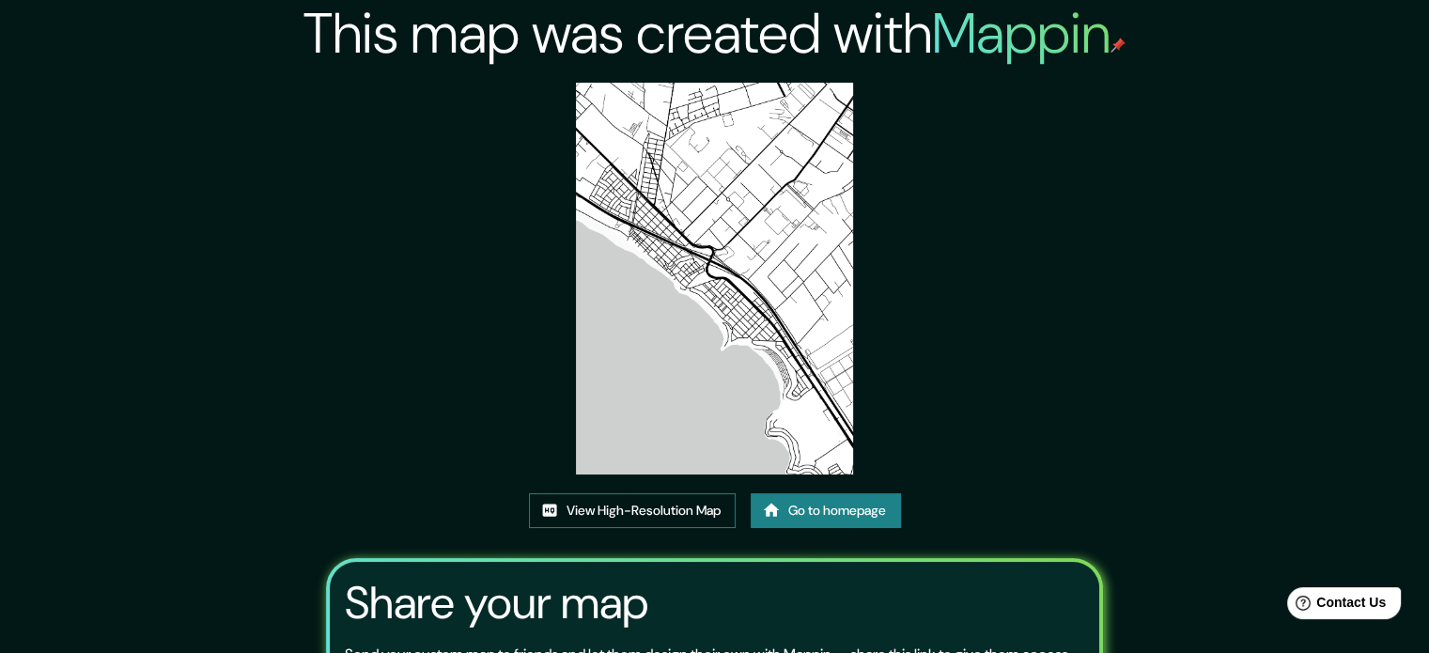
click at [671, 510] on link "View High-Resolution Map" at bounding box center [632, 510] width 207 height 35
